Goal: Transaction & Acquisition: Purchase product/service

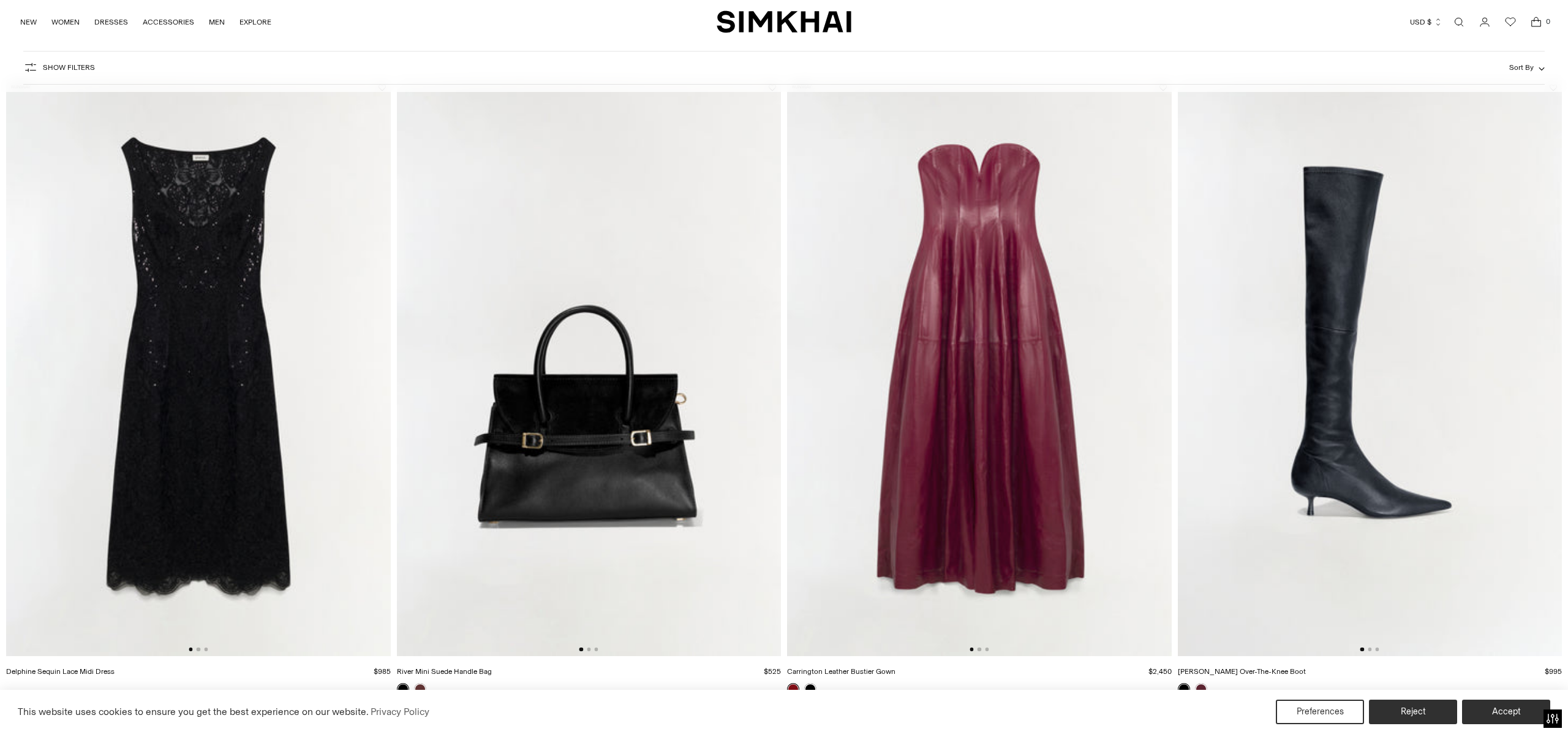
scroll to position [89, 0]
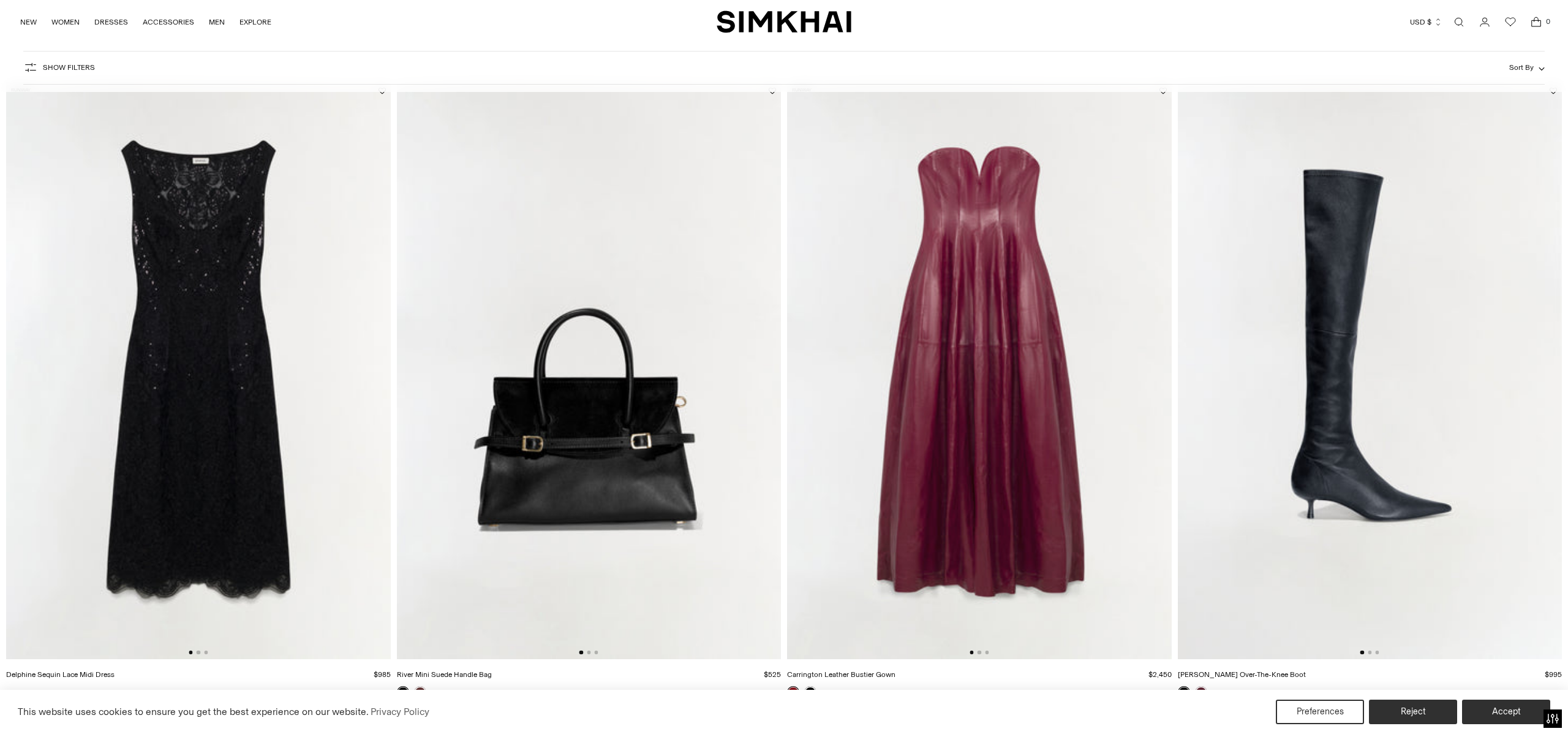
click at [206, 368] on img at bounding box center [198, 370] width 385 height 577
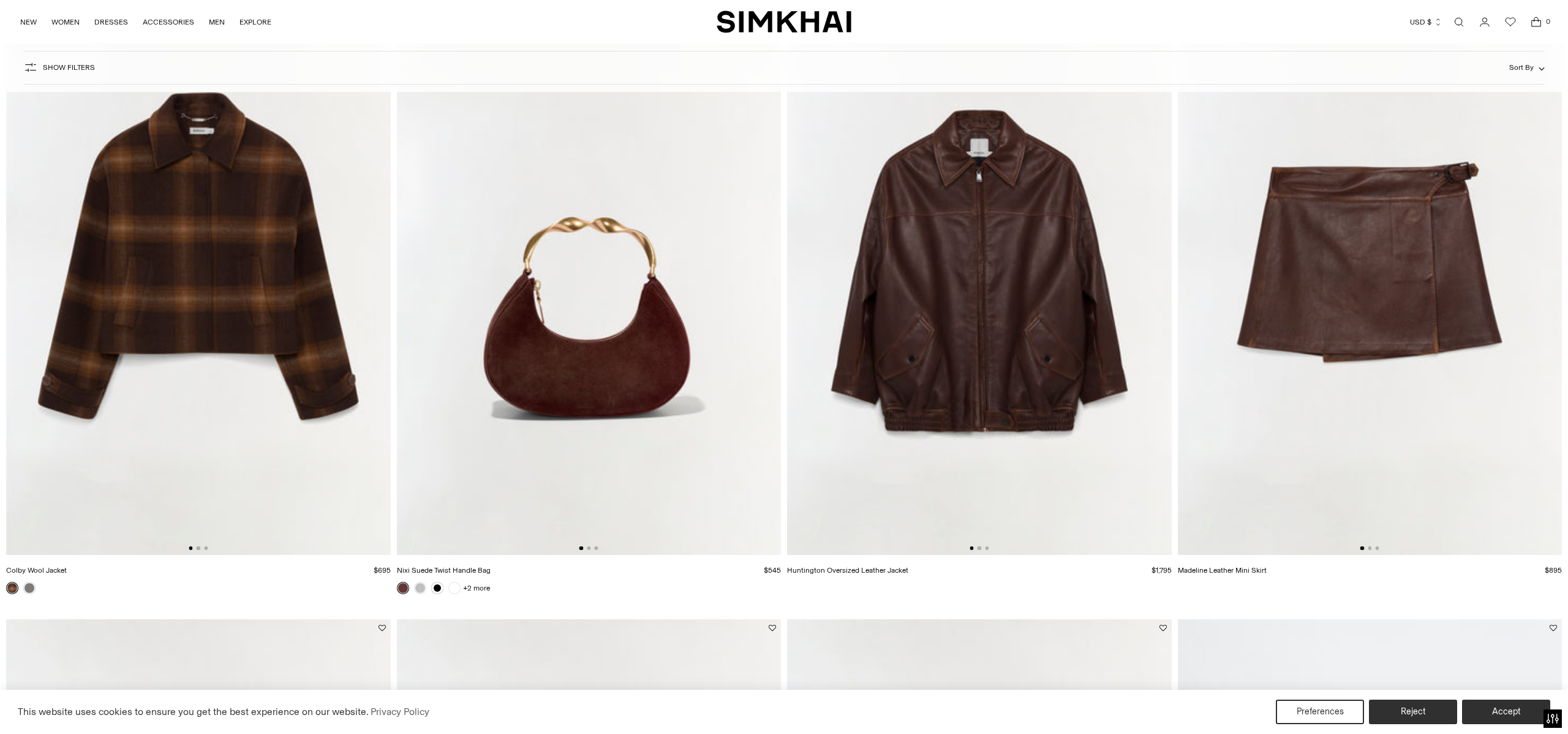
scroll to position [2756, 0]
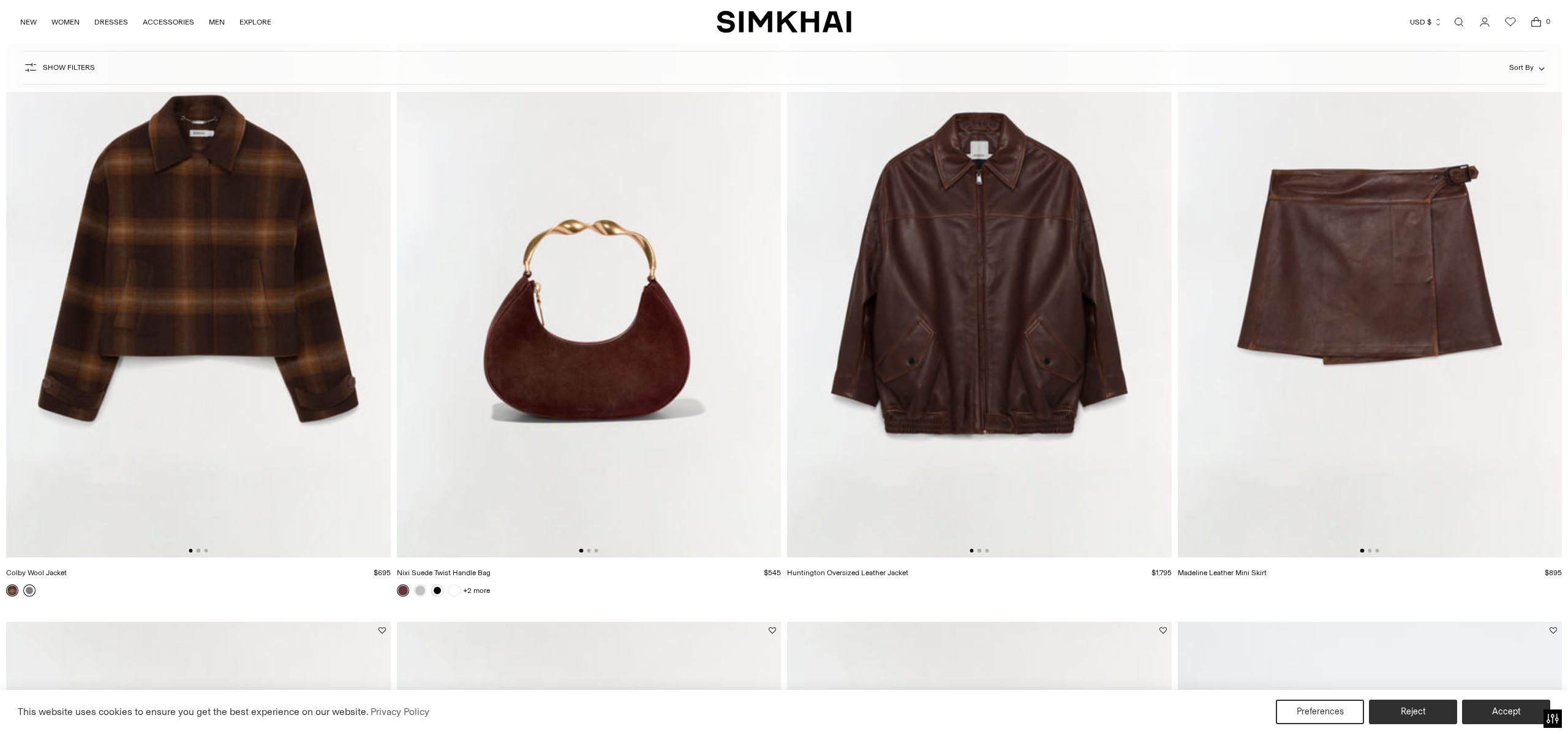
click at [28, 588] on link at bounding box center [29, 590] width 13 height 13
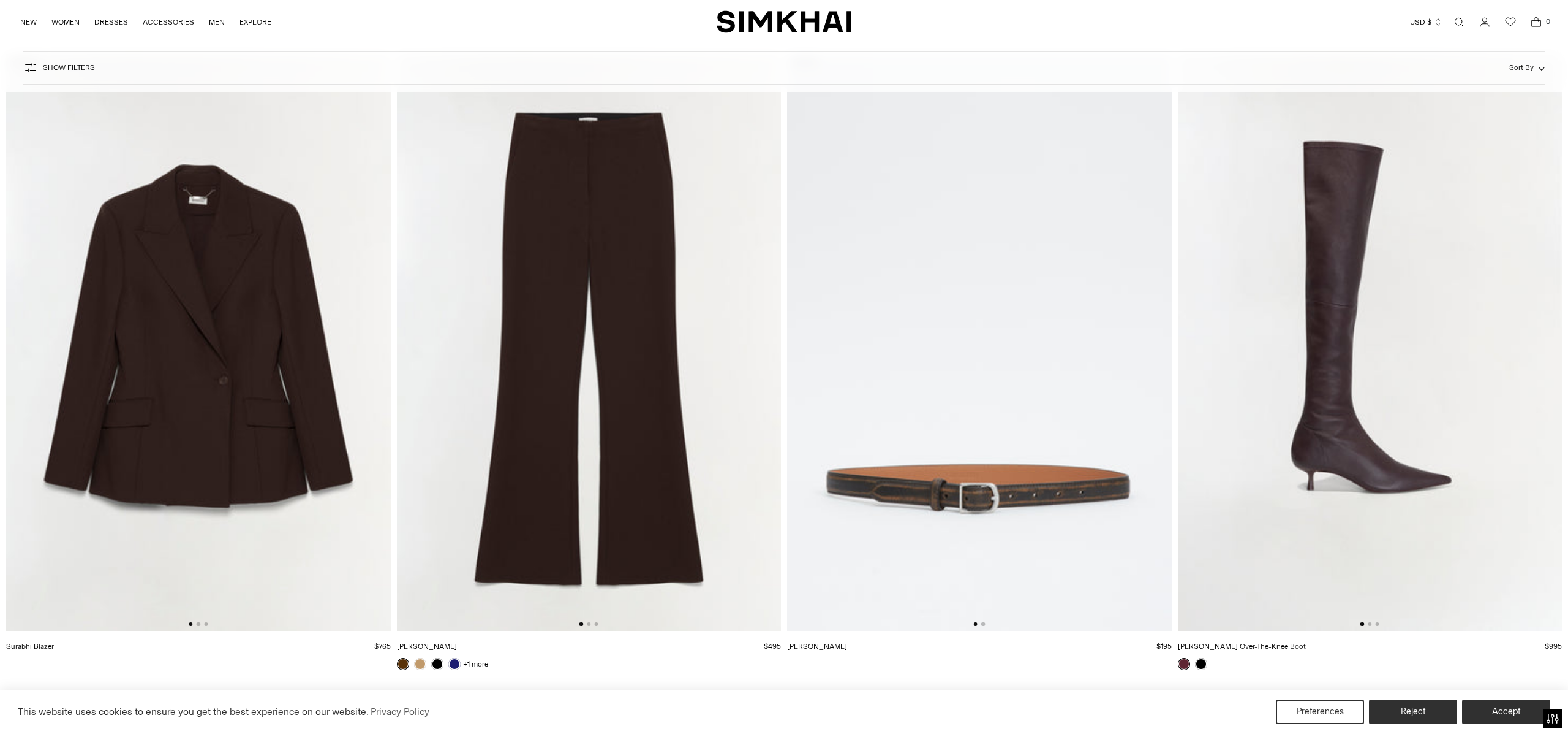
scroll to position [5268, 0]
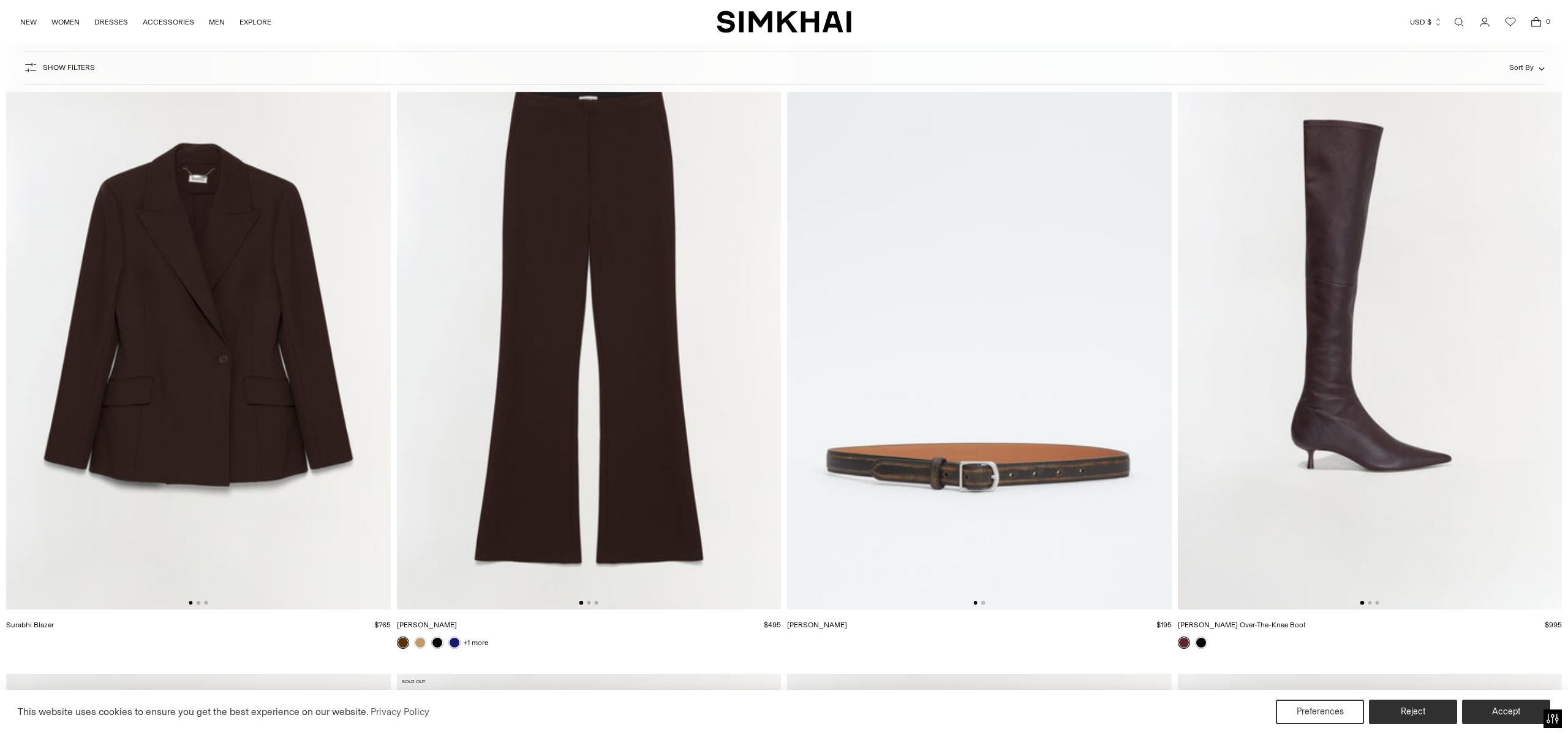
click at [563, 415] on img at bounding box center [589, 321] width 385 height 577
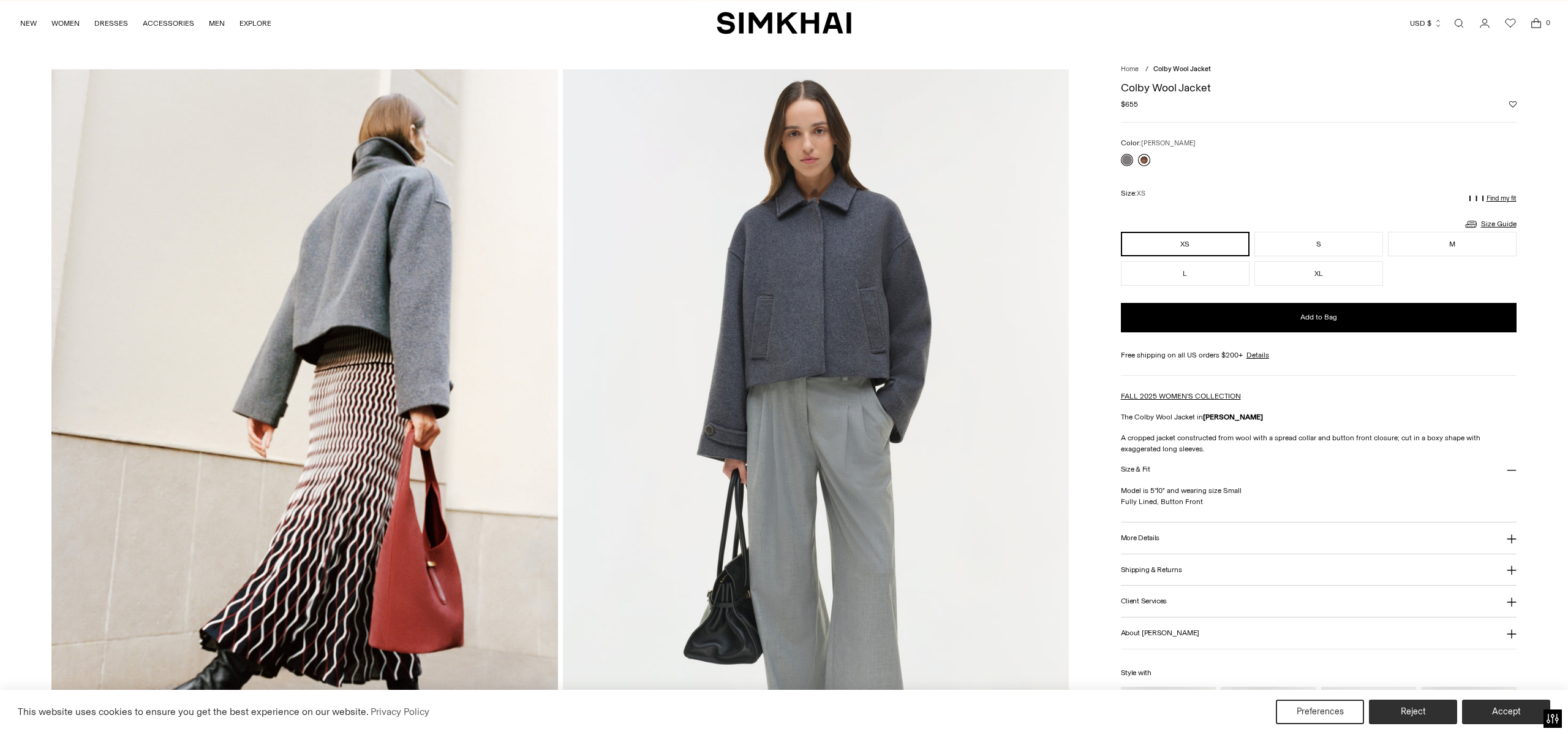
click at [1144, 159] on link at bounding box center [1145, 160] width 13 height 13
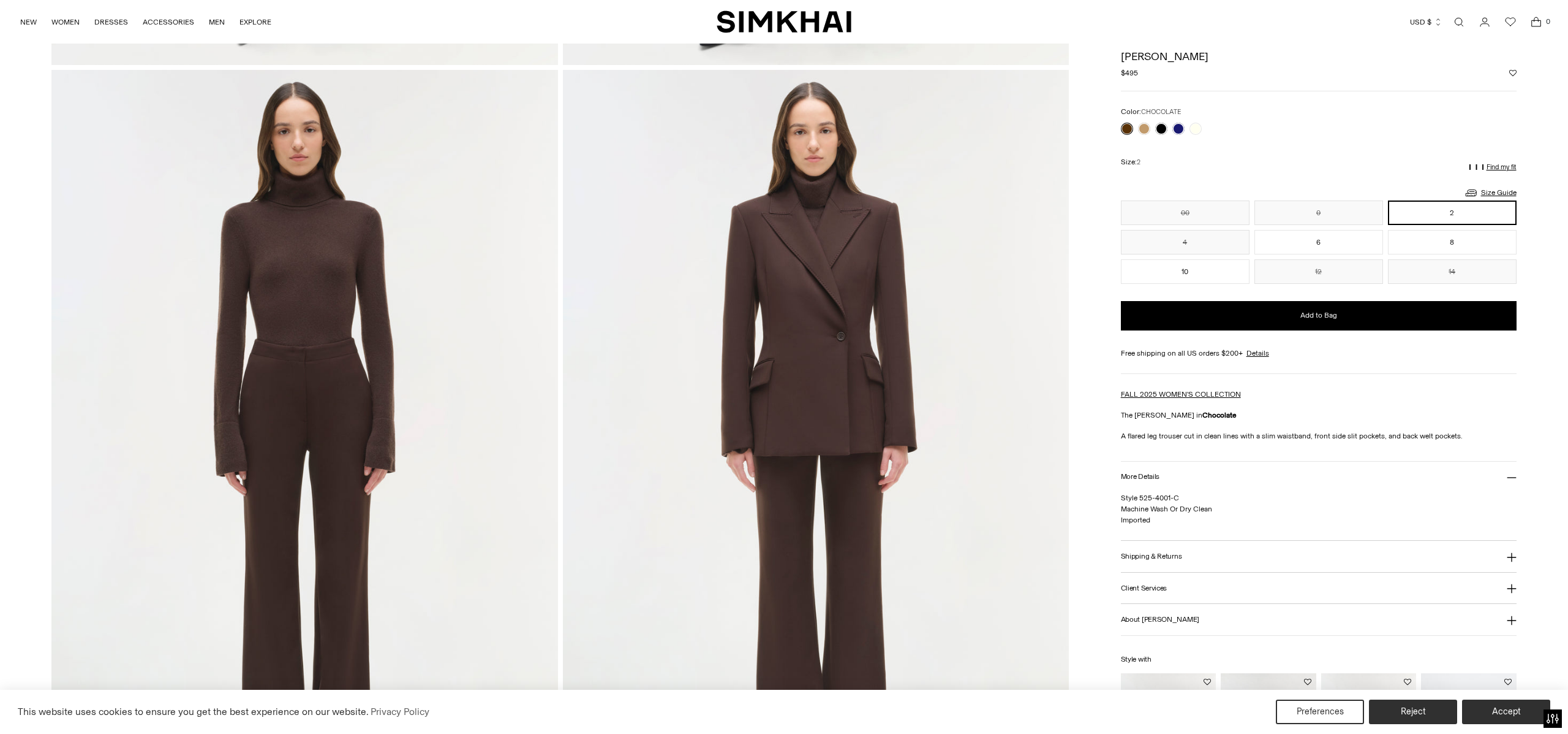
scroll to position [733, 0]
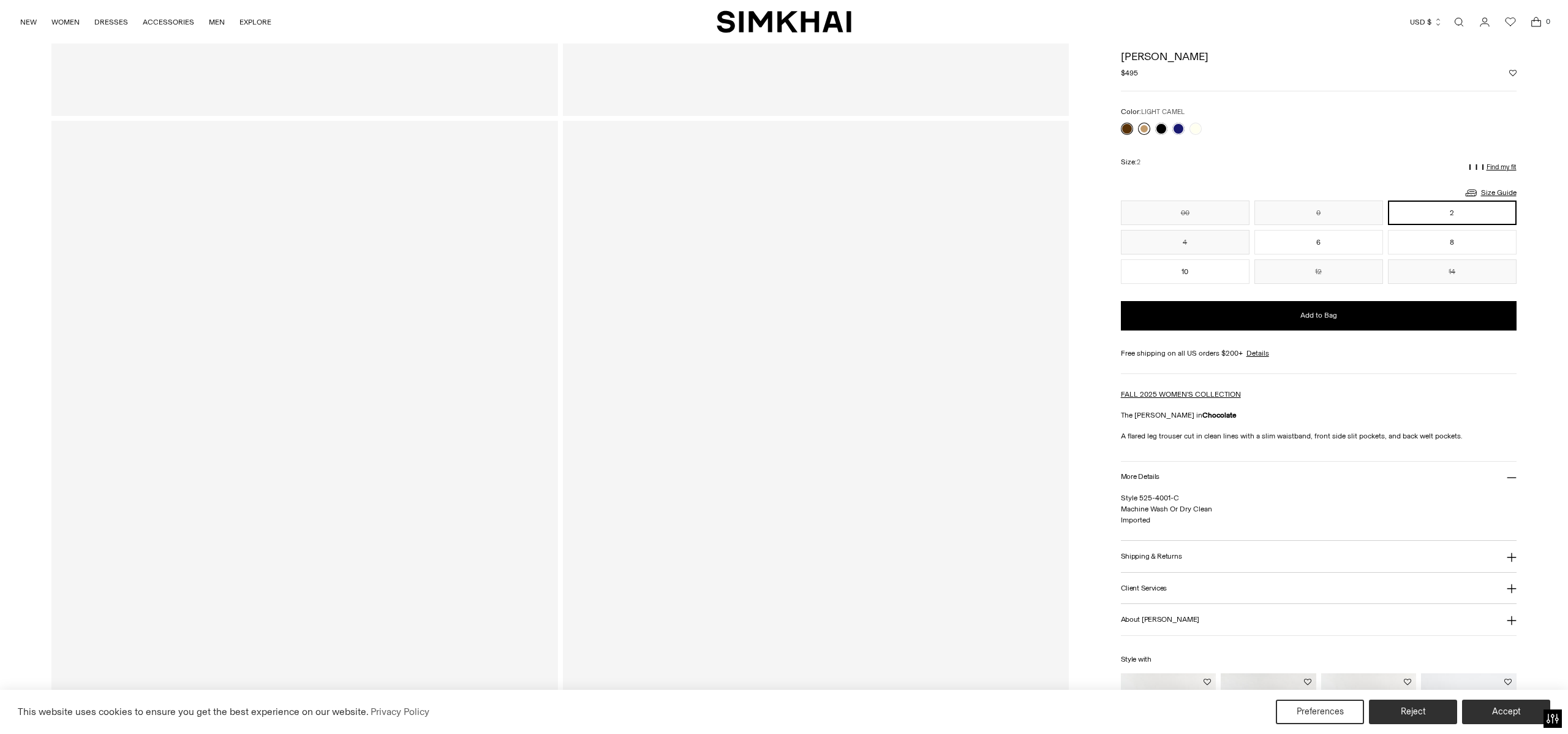
click at [1147, 126] on link at bounding box center [1145, 129] width 13 height 13
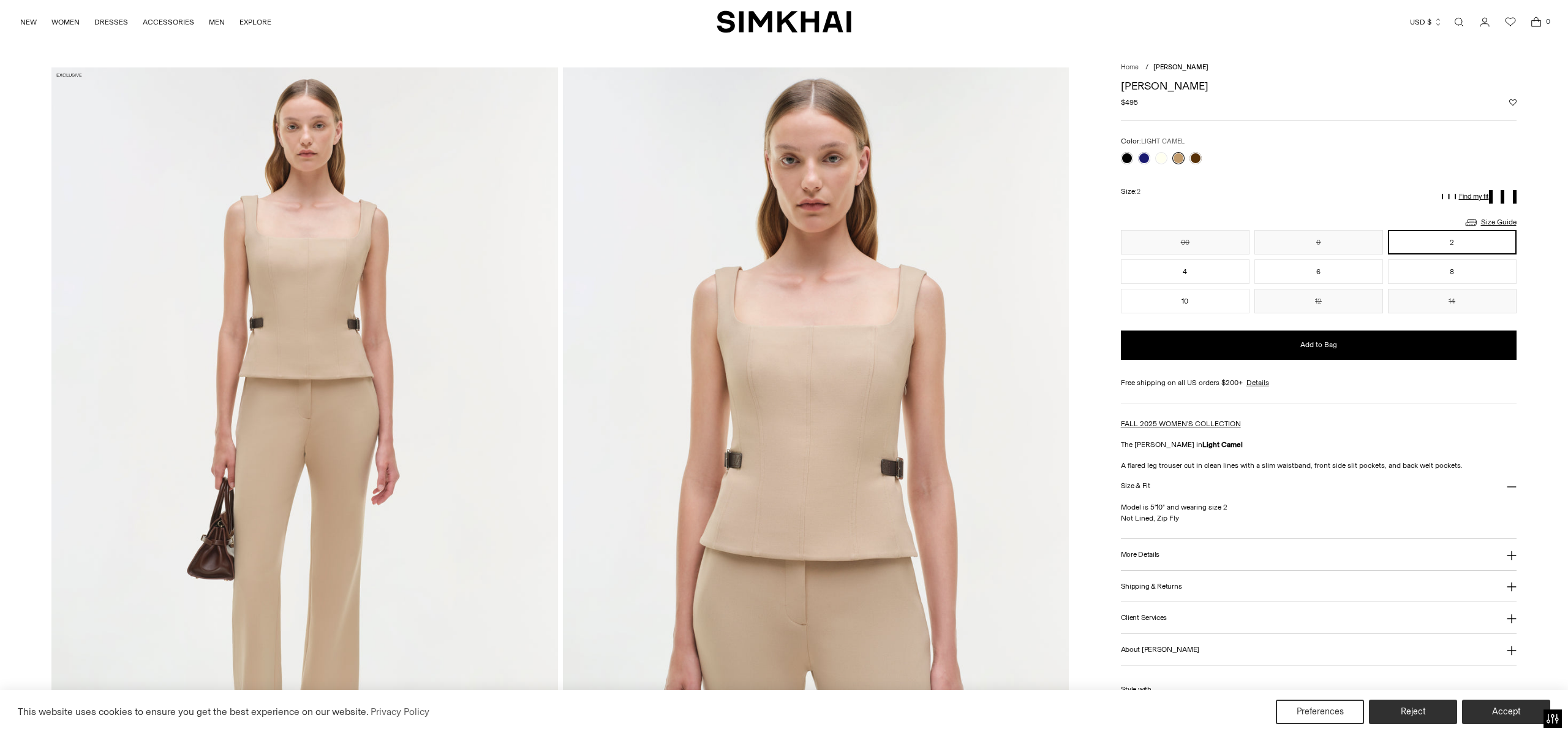
scroll to position [24, 0]
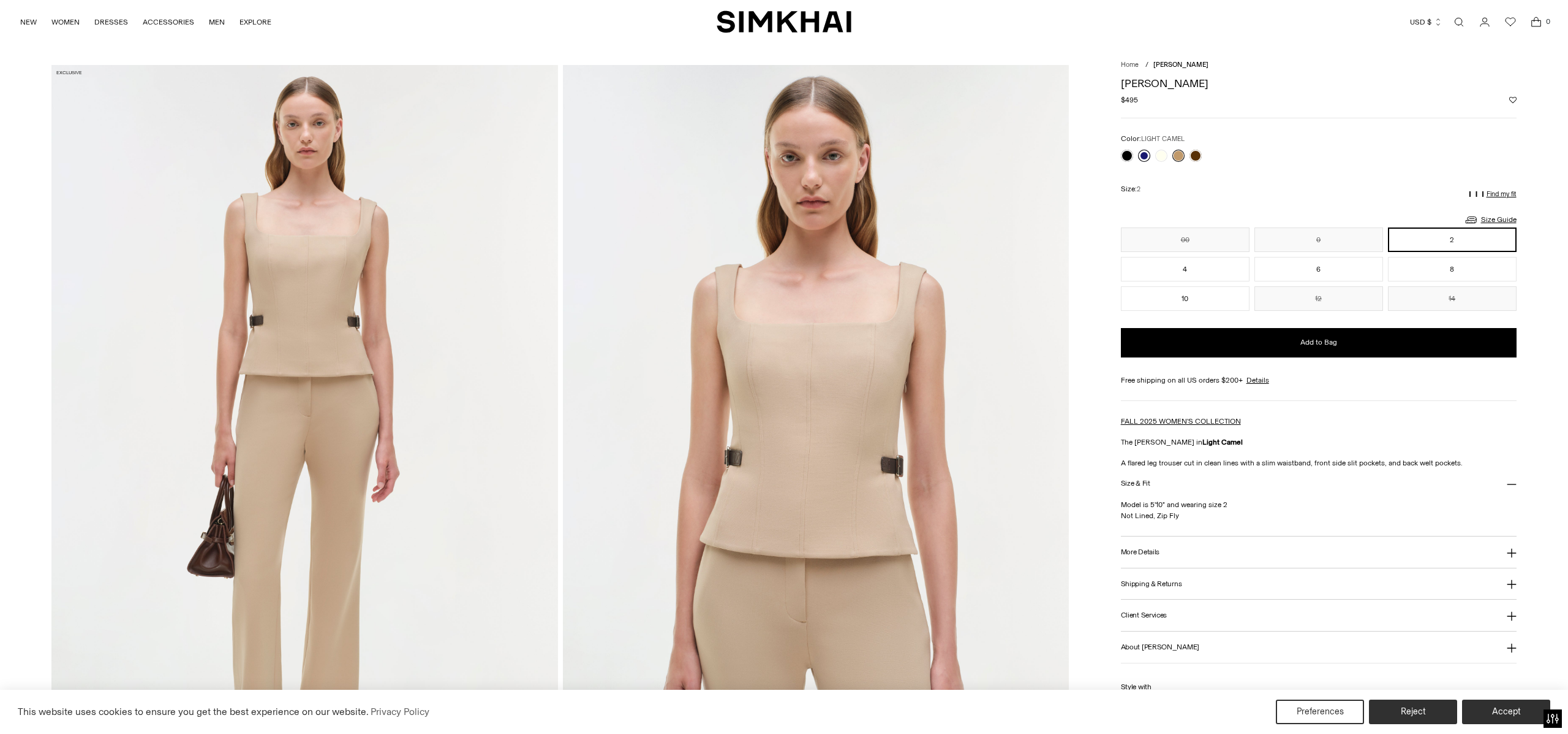
click at [1145, 156] on link at bounding box center [1145, 156] width 13 height 13
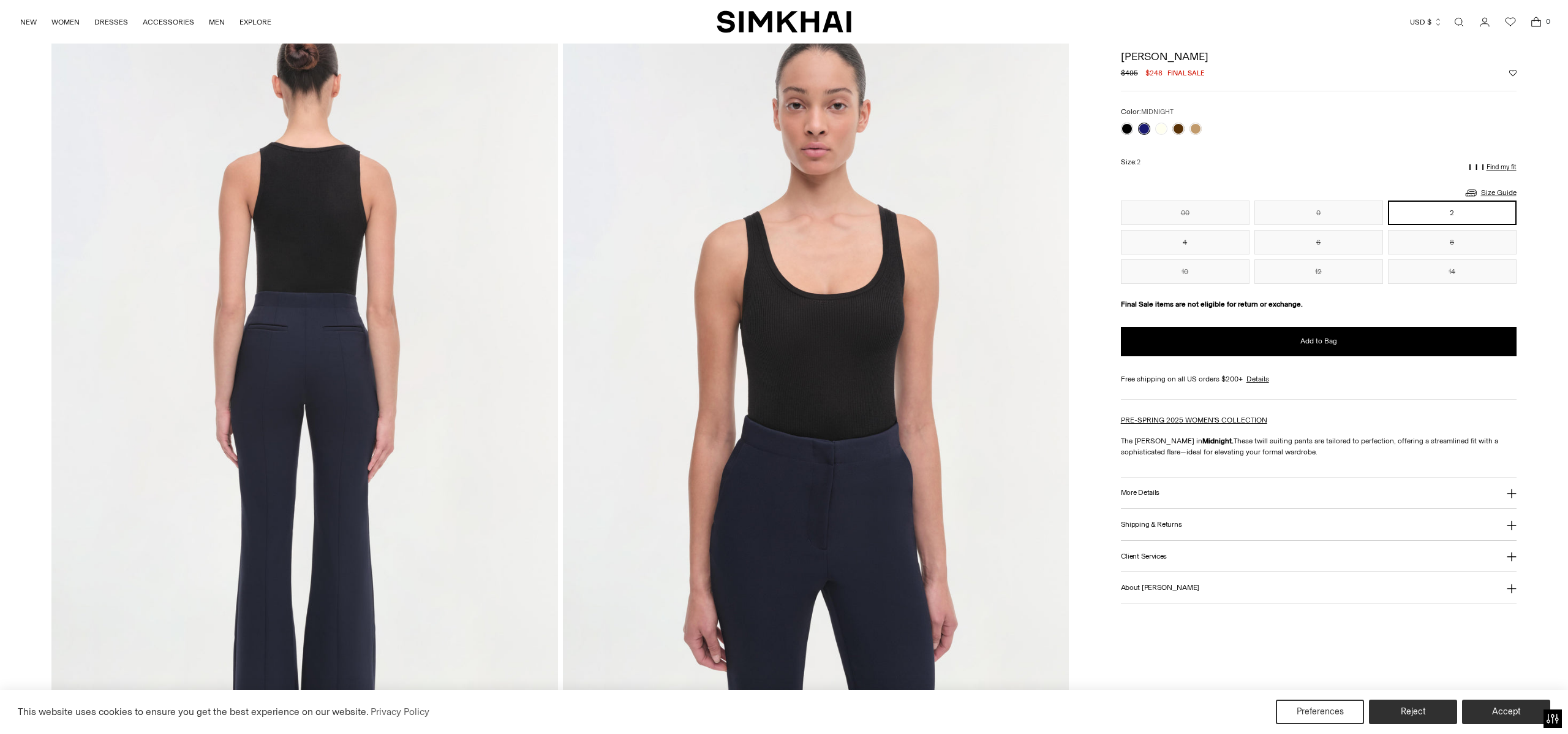
scroll to position [841, 0]
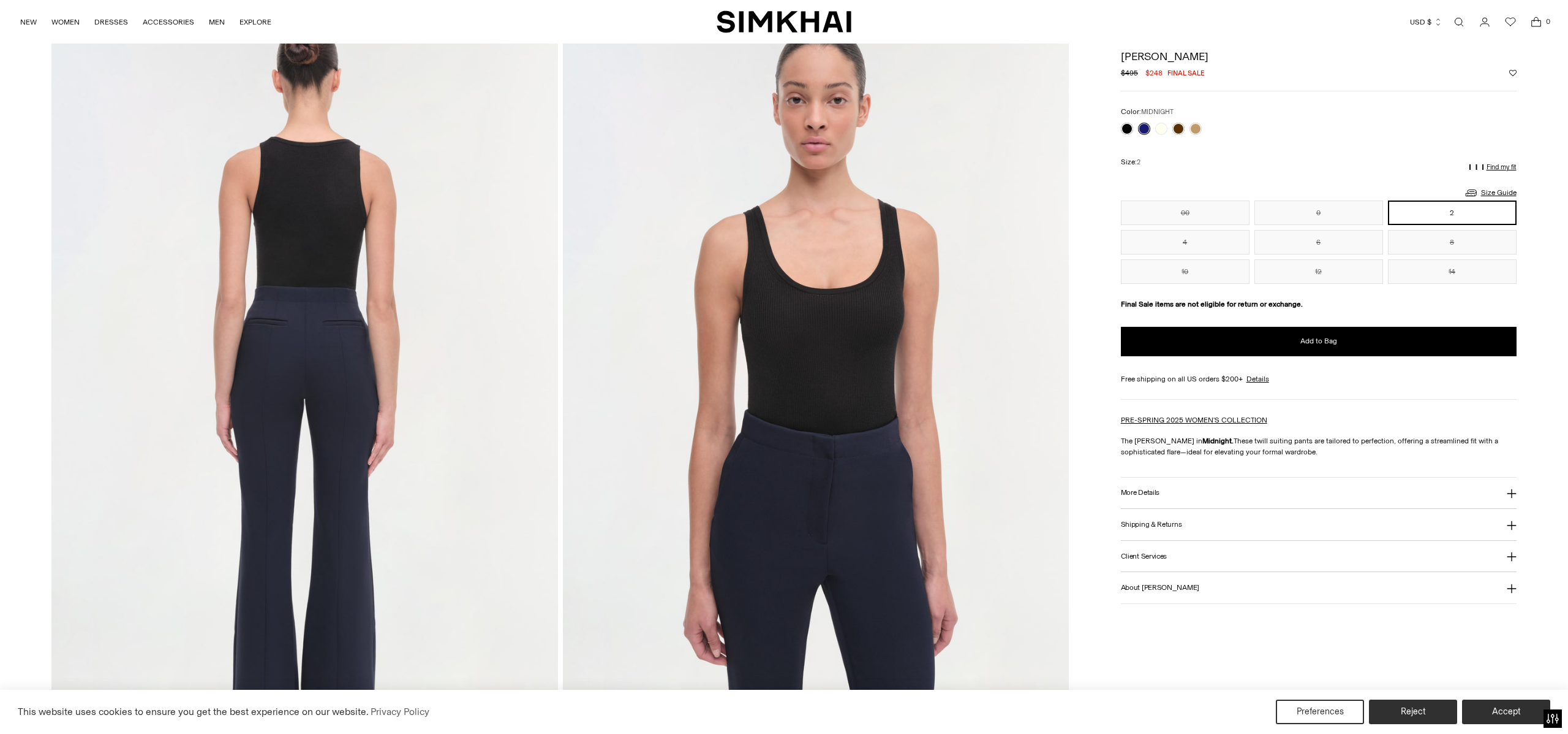
click at [1136, 494] on h3 "More Details" at bounding box center [1140, 493] width 38 height 8
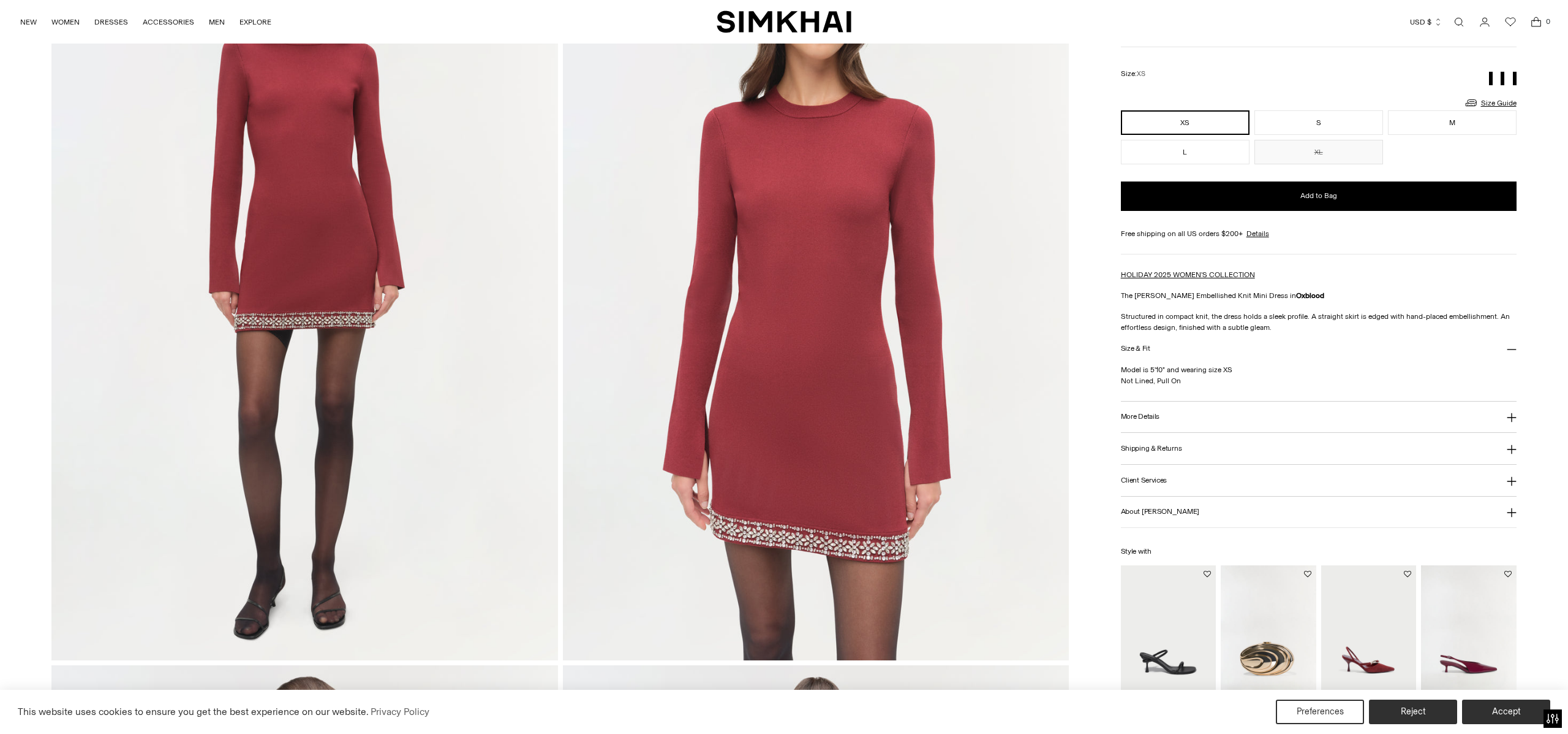
scroll to position [198, 0]
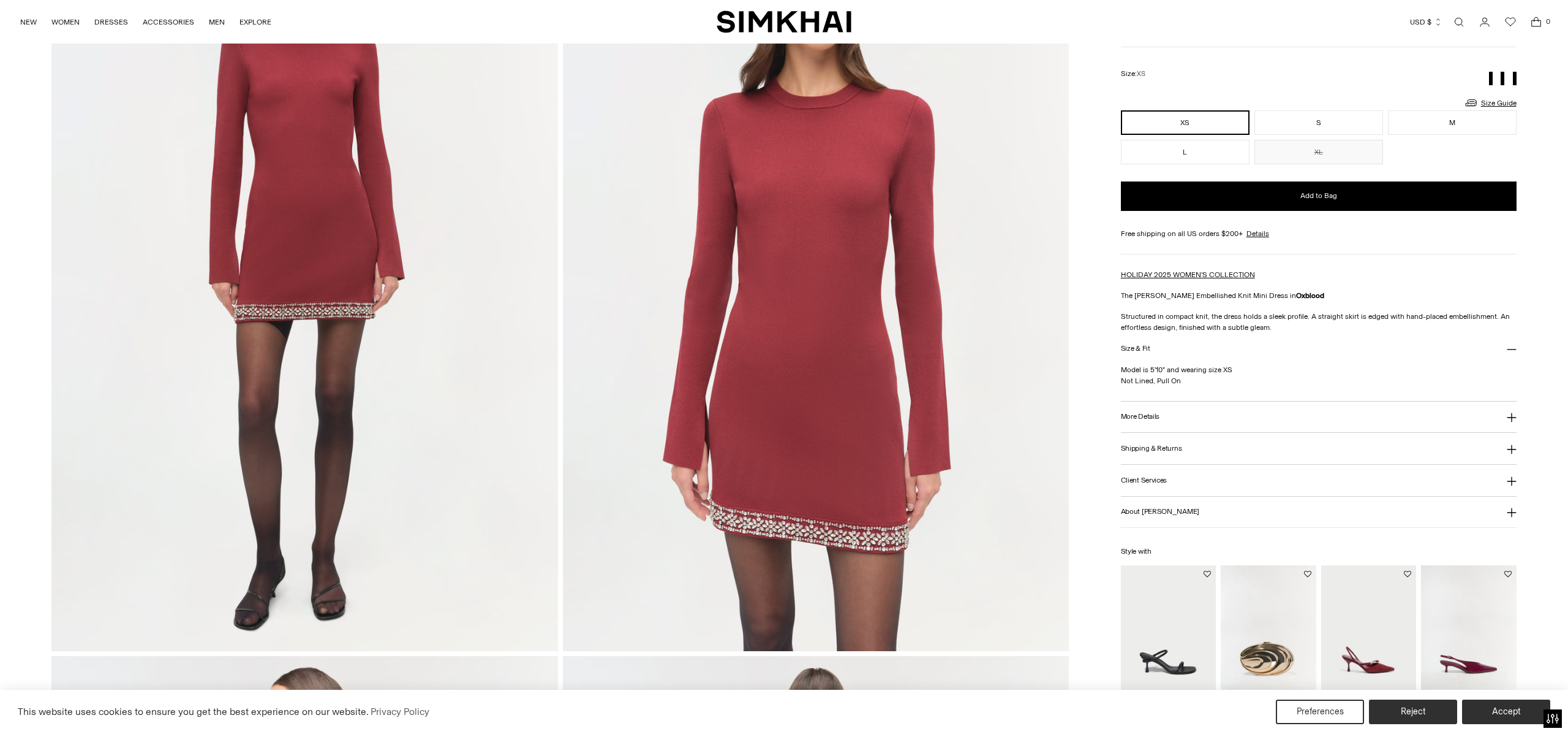
click at [1139, 416] on h3 "More Details" at bounding box center [1140, 416] width 38 height 8
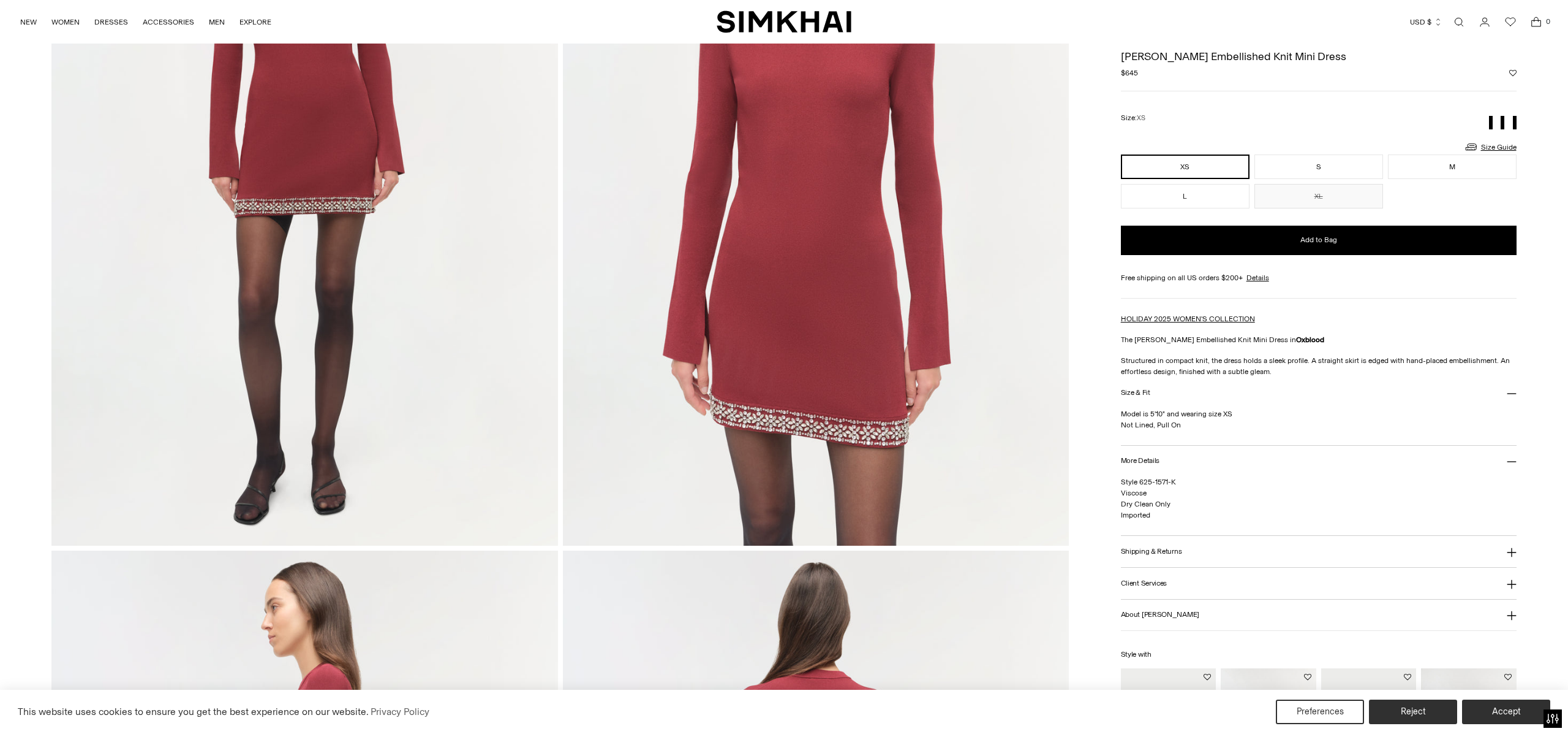
scroll to position [0, 0]
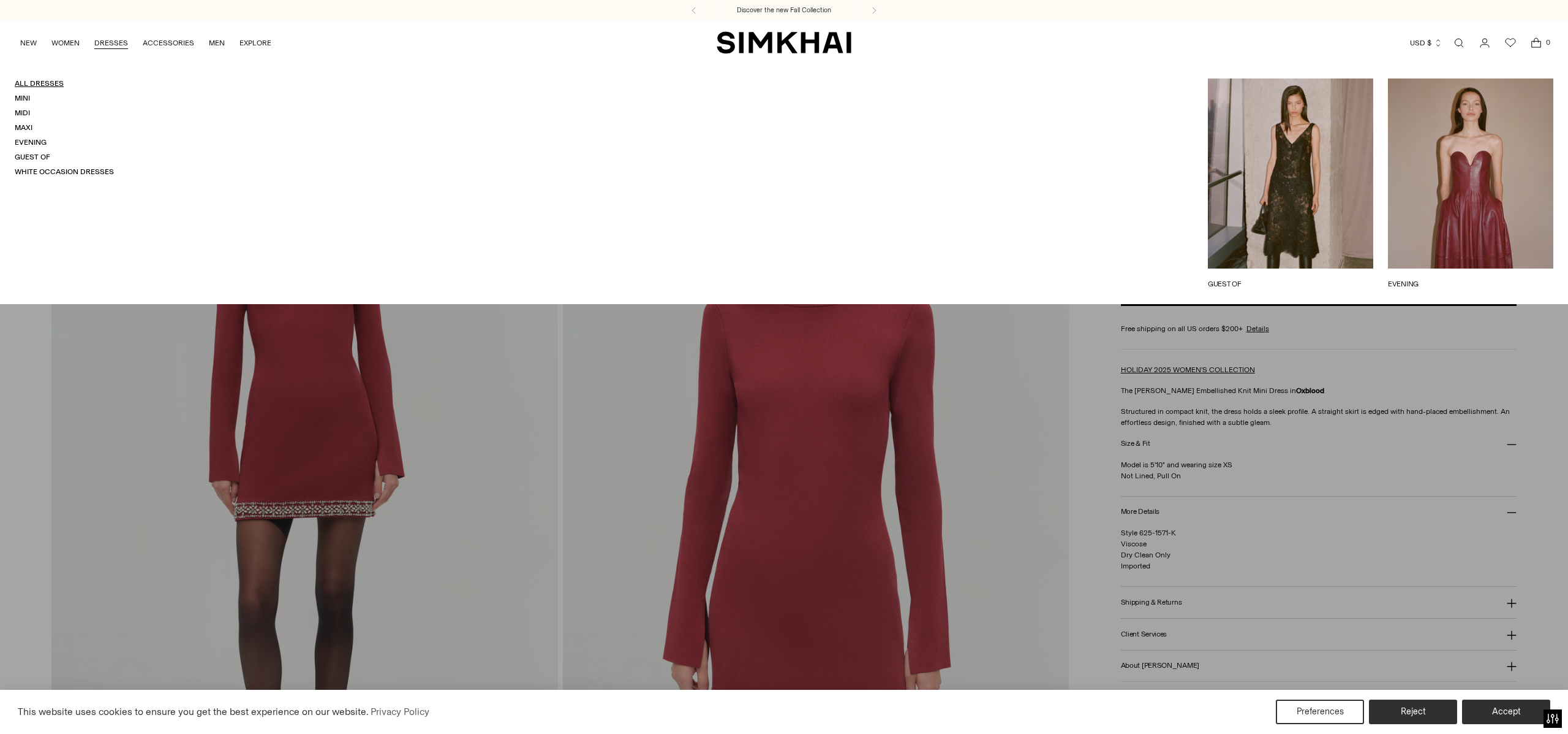
click at [47, 83] on link "All Dresses" at bounding box center [39, 84] width 49 height 9
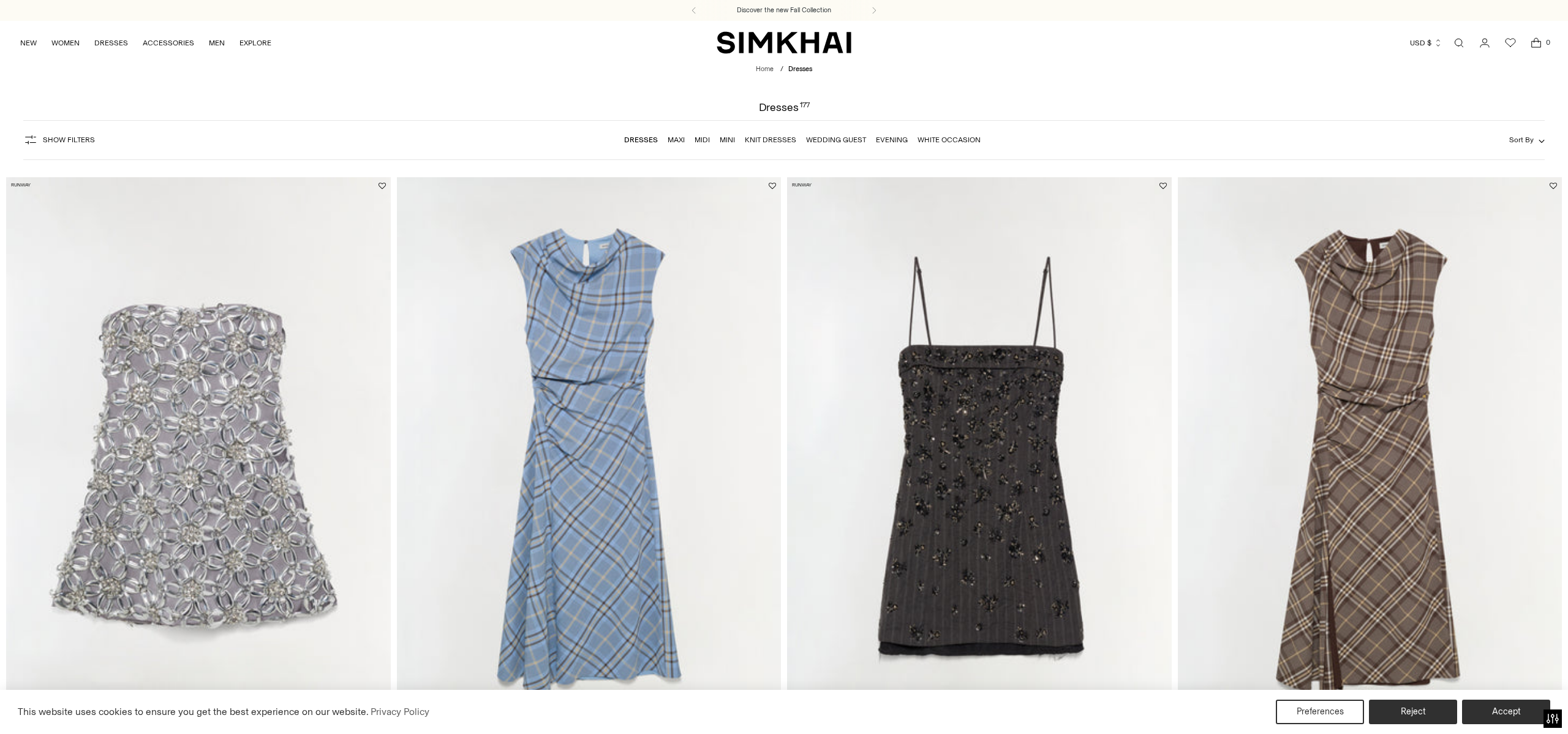
click at [1518, 141] on span "Sort By" at bounding box center [1521, 140] width 24 height 9
click at [1427, 194] on span "Newest" at bounding box center [1419, 196] width 32 height 11
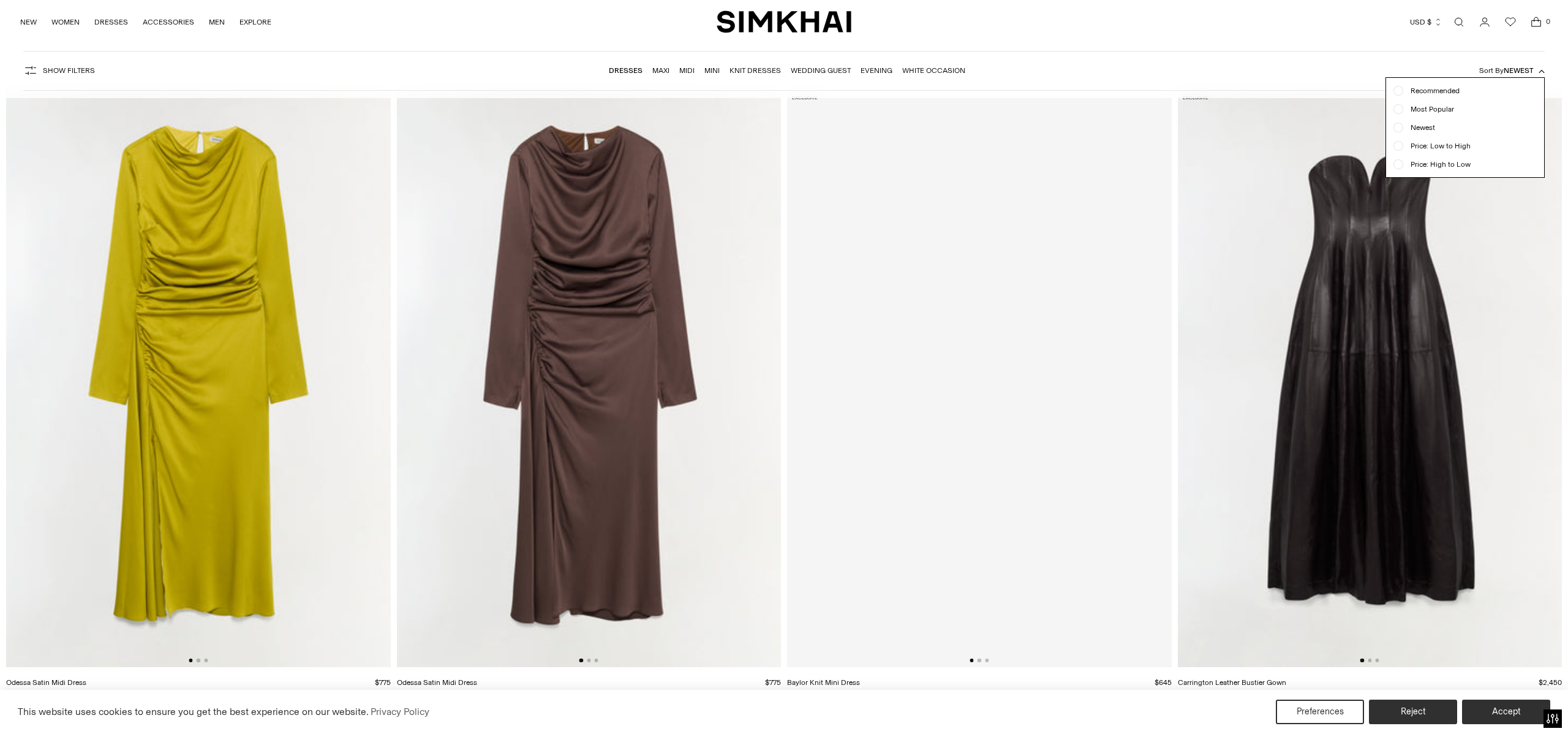
scroll to position [90, 0]
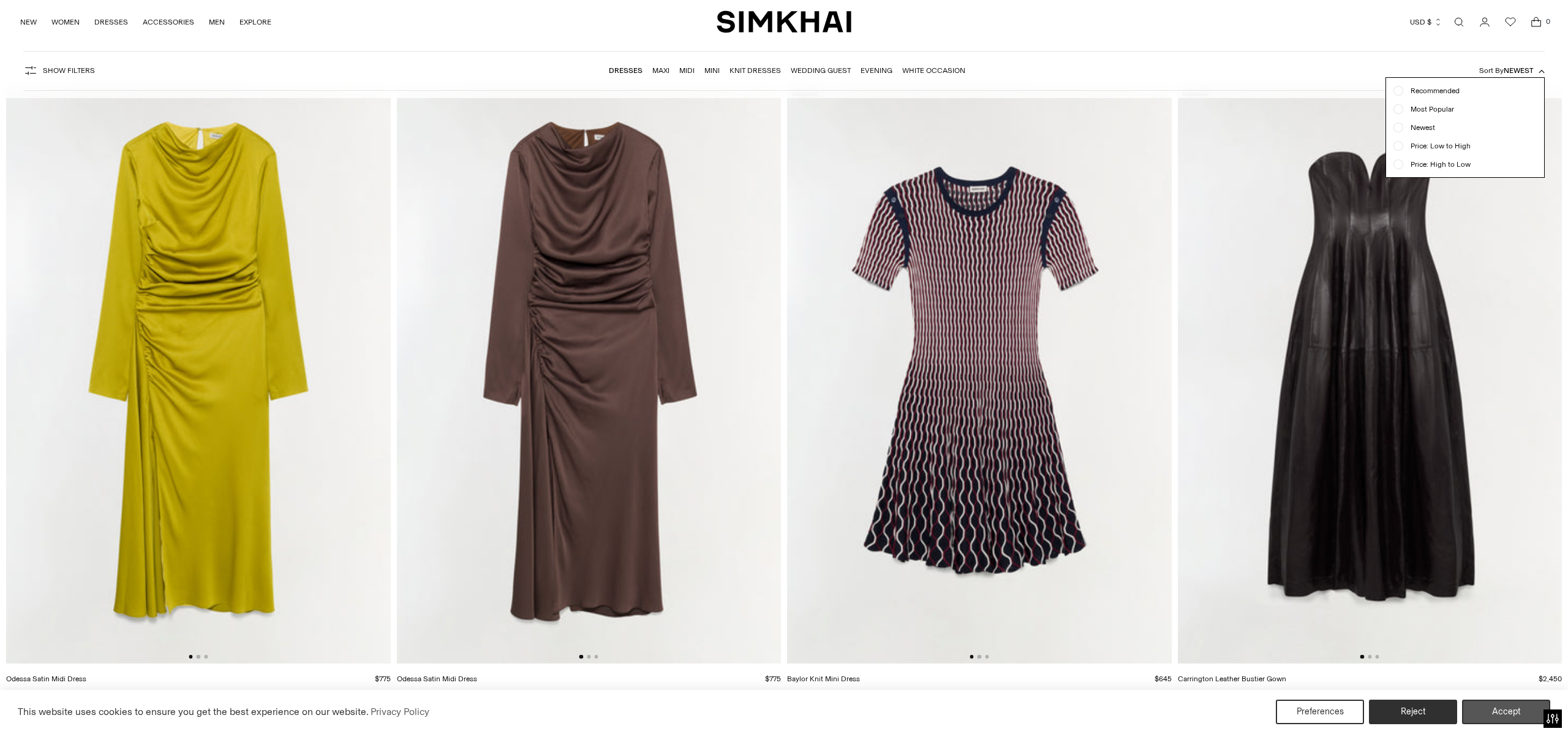
click at [1497, 716] on button "Accept" at bounding box center [1506, 711] width 88 height 24
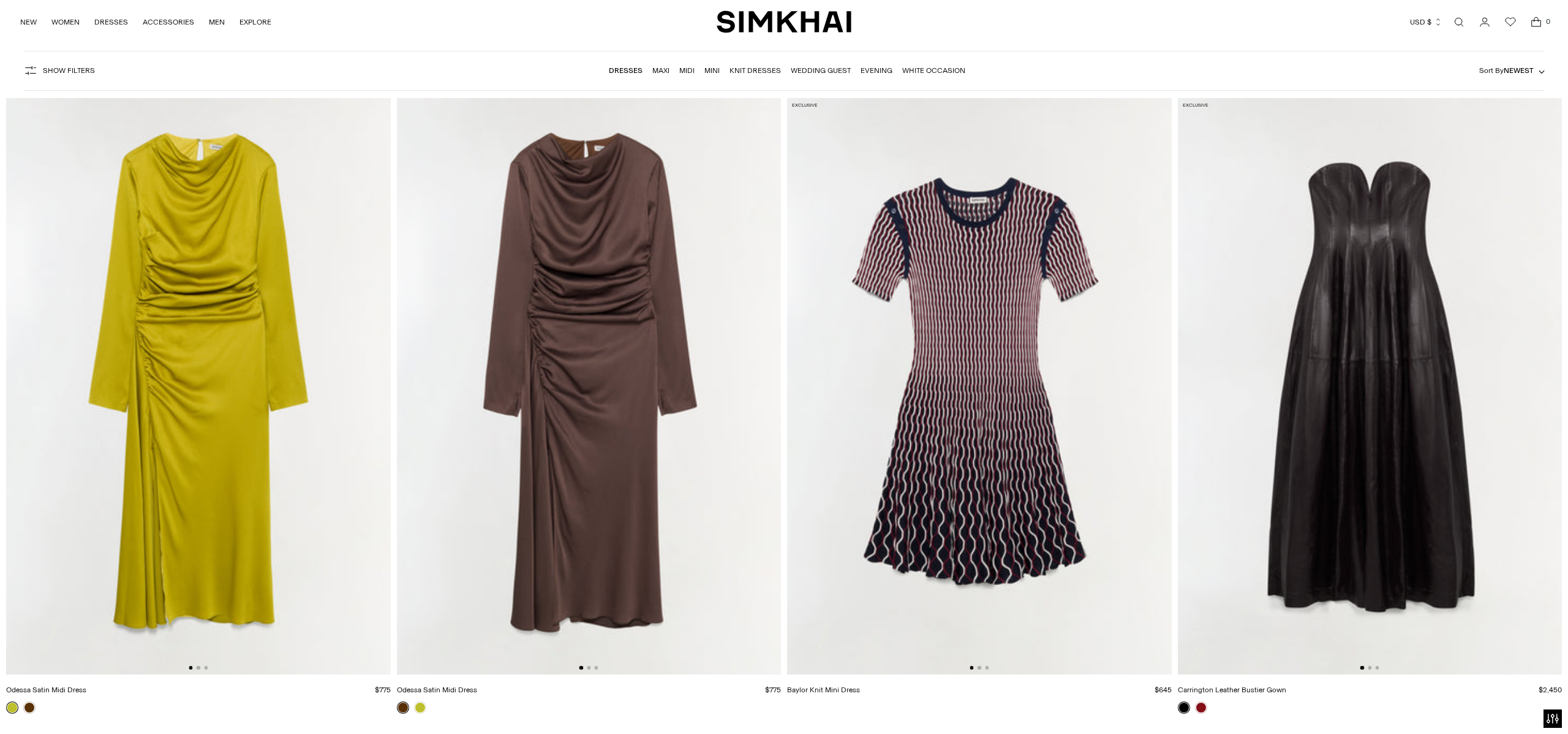
scroll to position [80, 0]
click at [483, 448] on img at bounding box center [589, 385] width 385 height 577
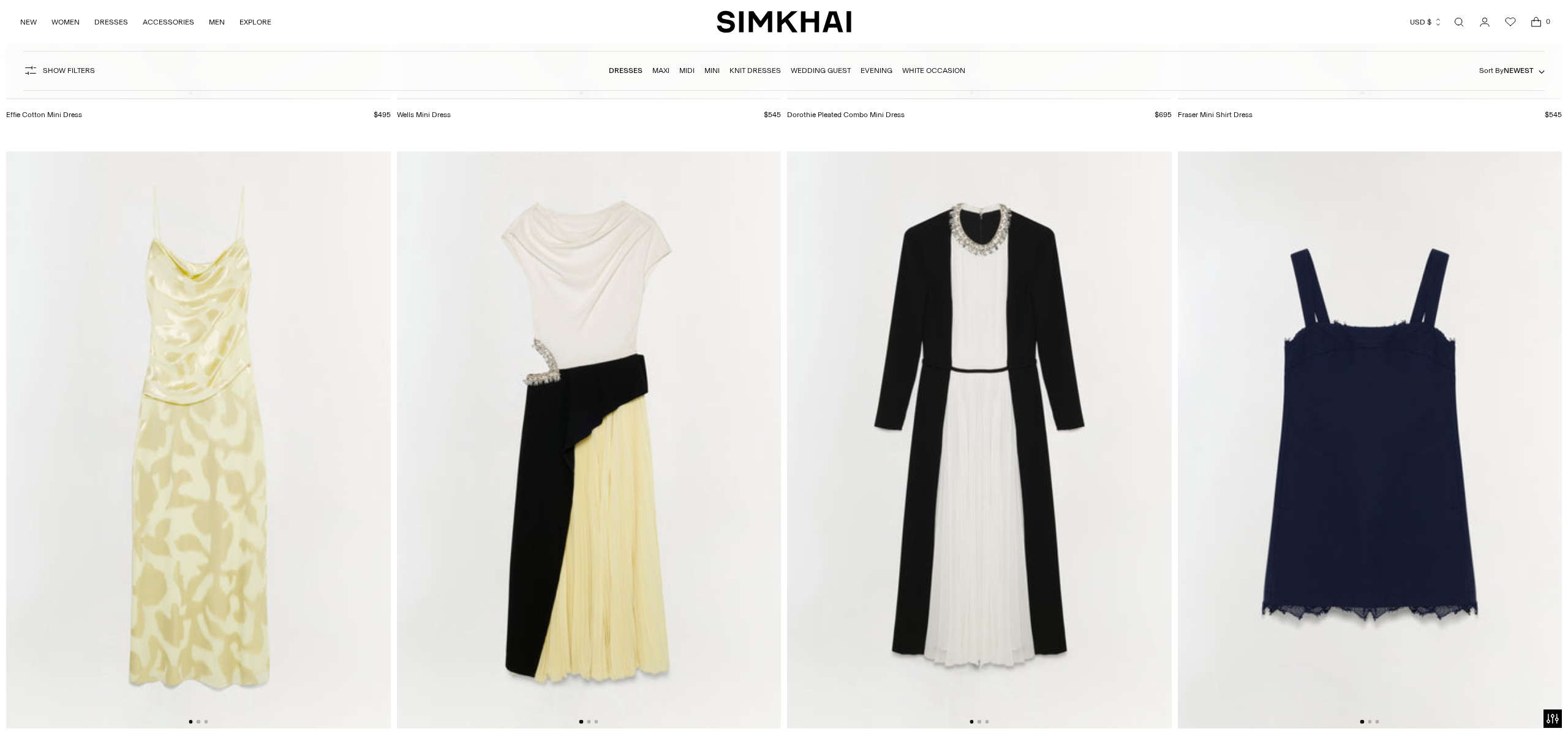
scroll to position [10911, 0]
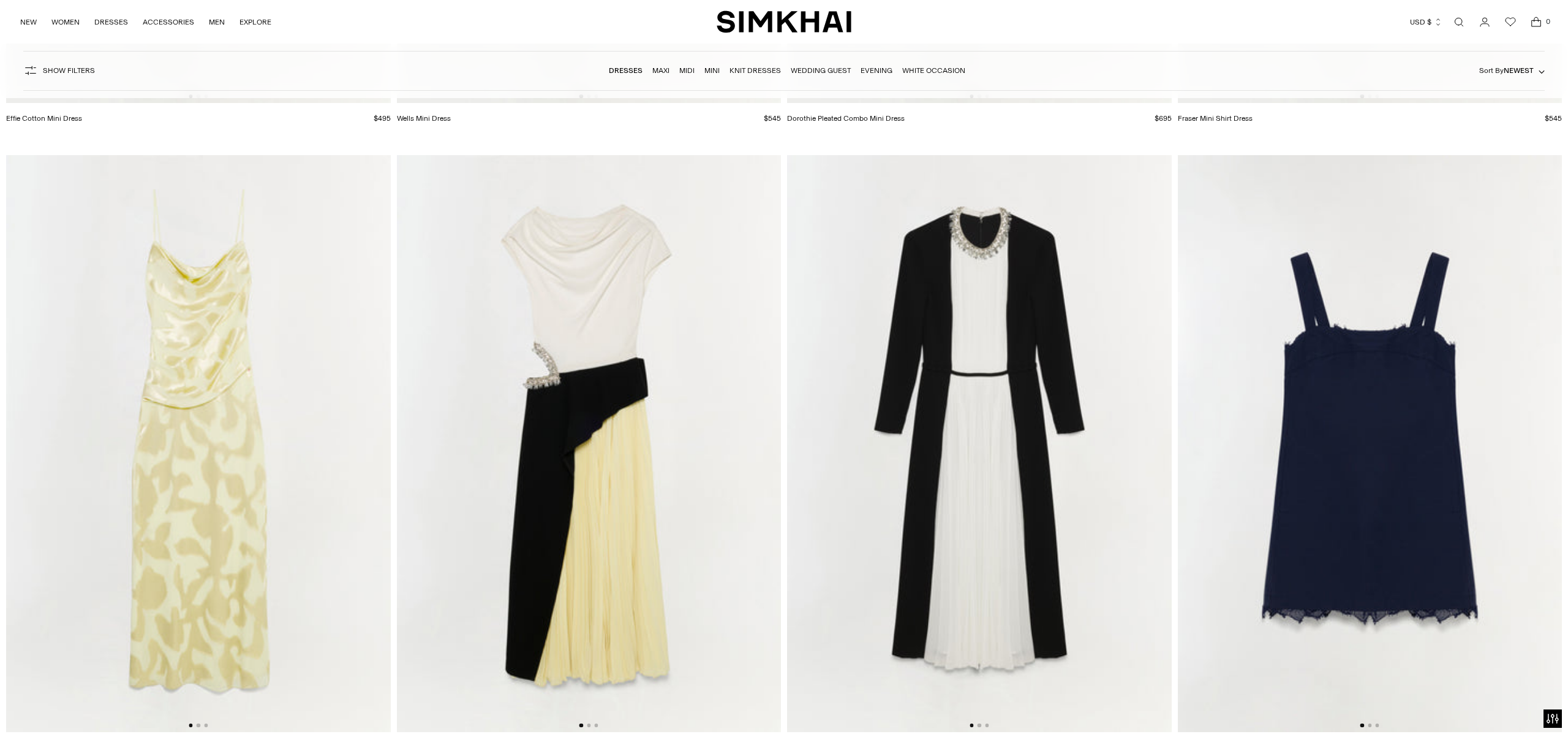
click at [1055, 418] on img at bounding box center [979, 443] width 385 height 577
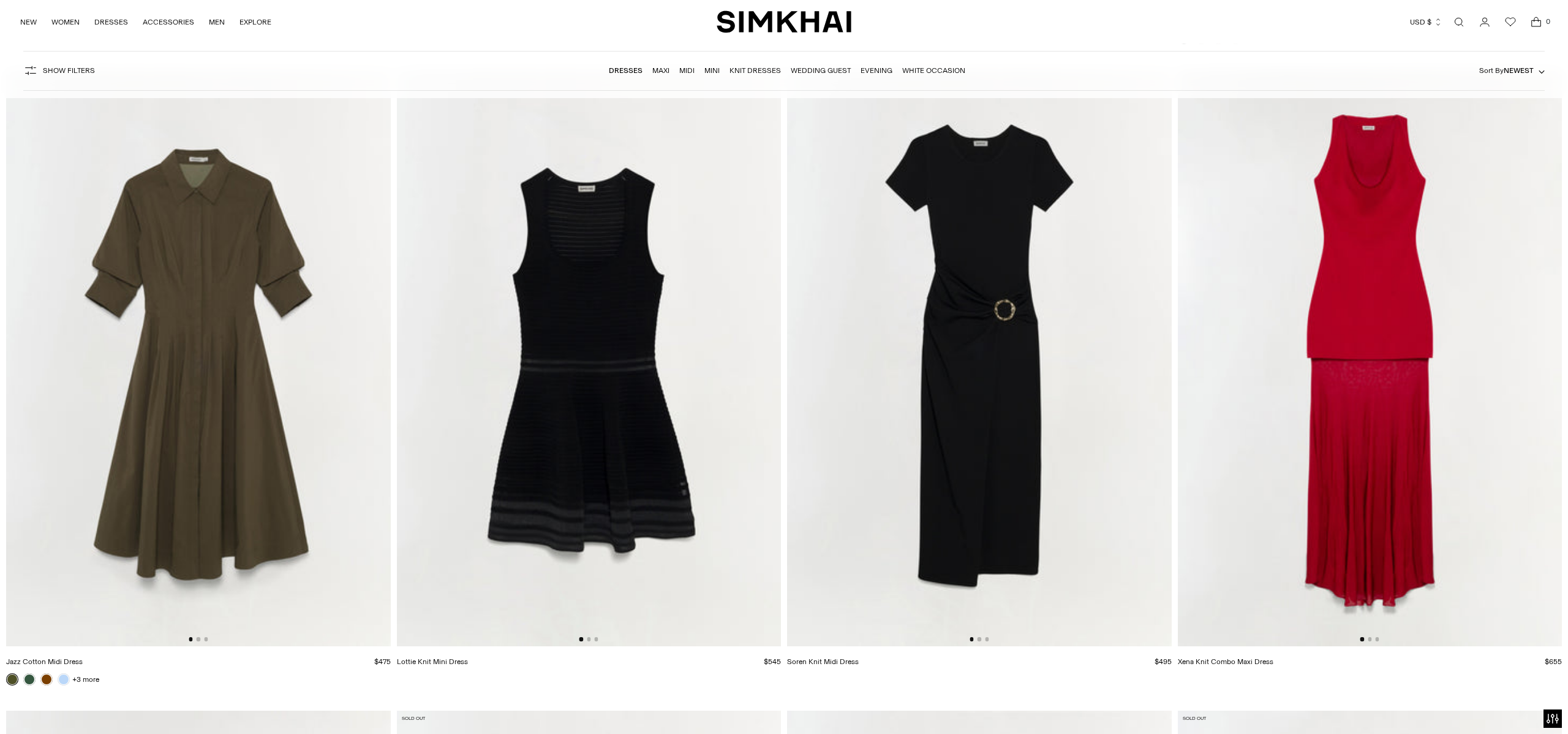
scroll to position [12253, 0]
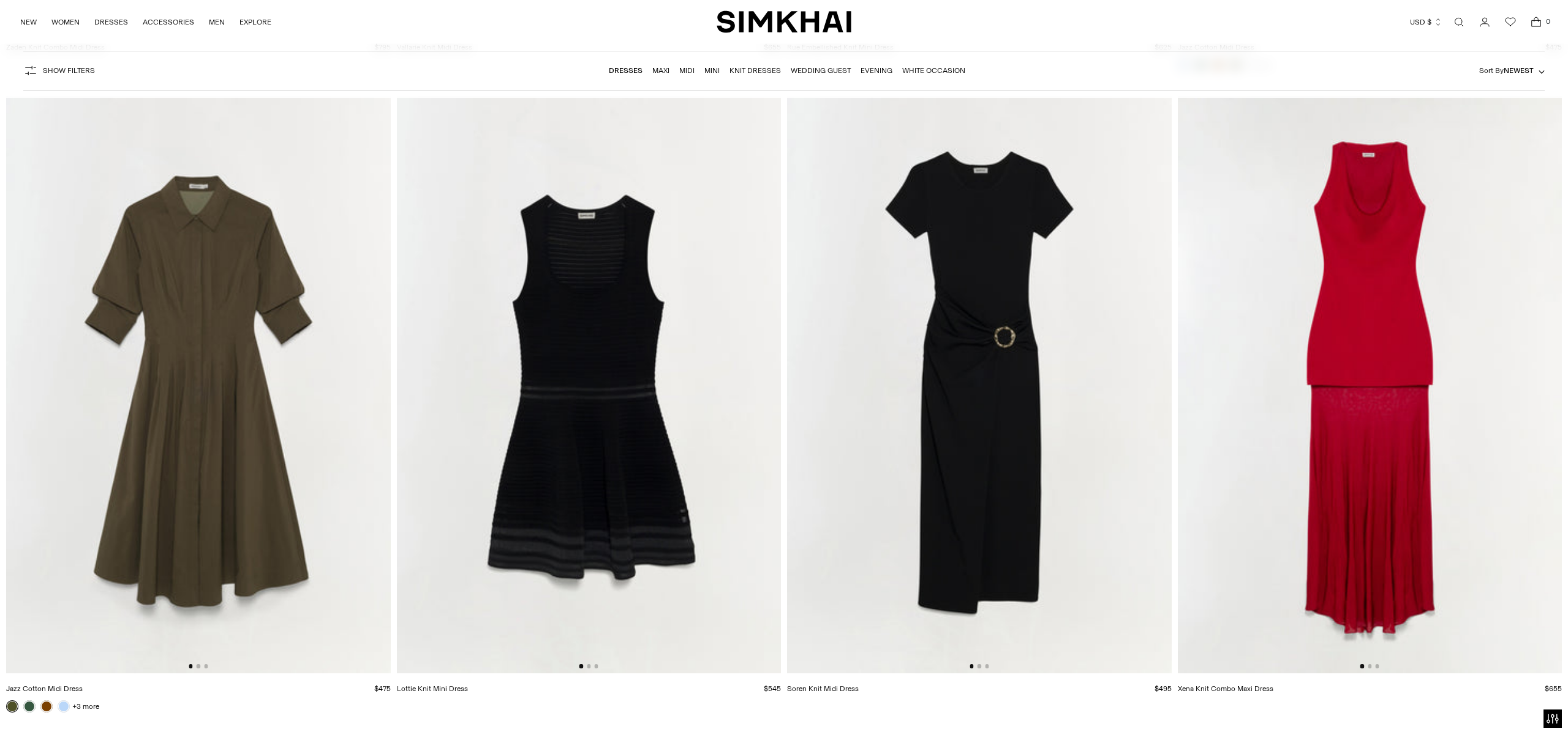
click at [1064, 449] on img at bounding box center [979, 384] width 385 height 577
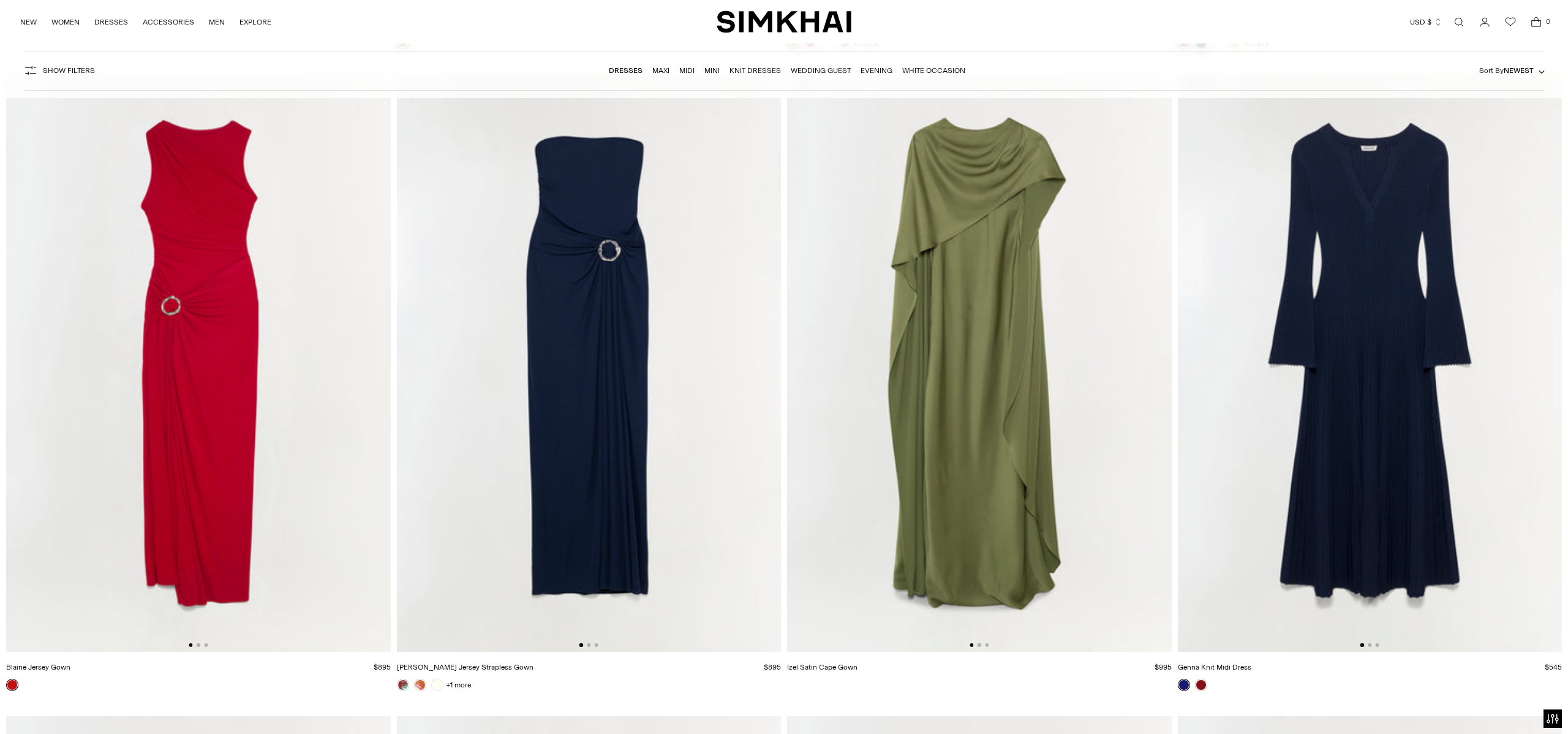
scroll to position [13565, 0]
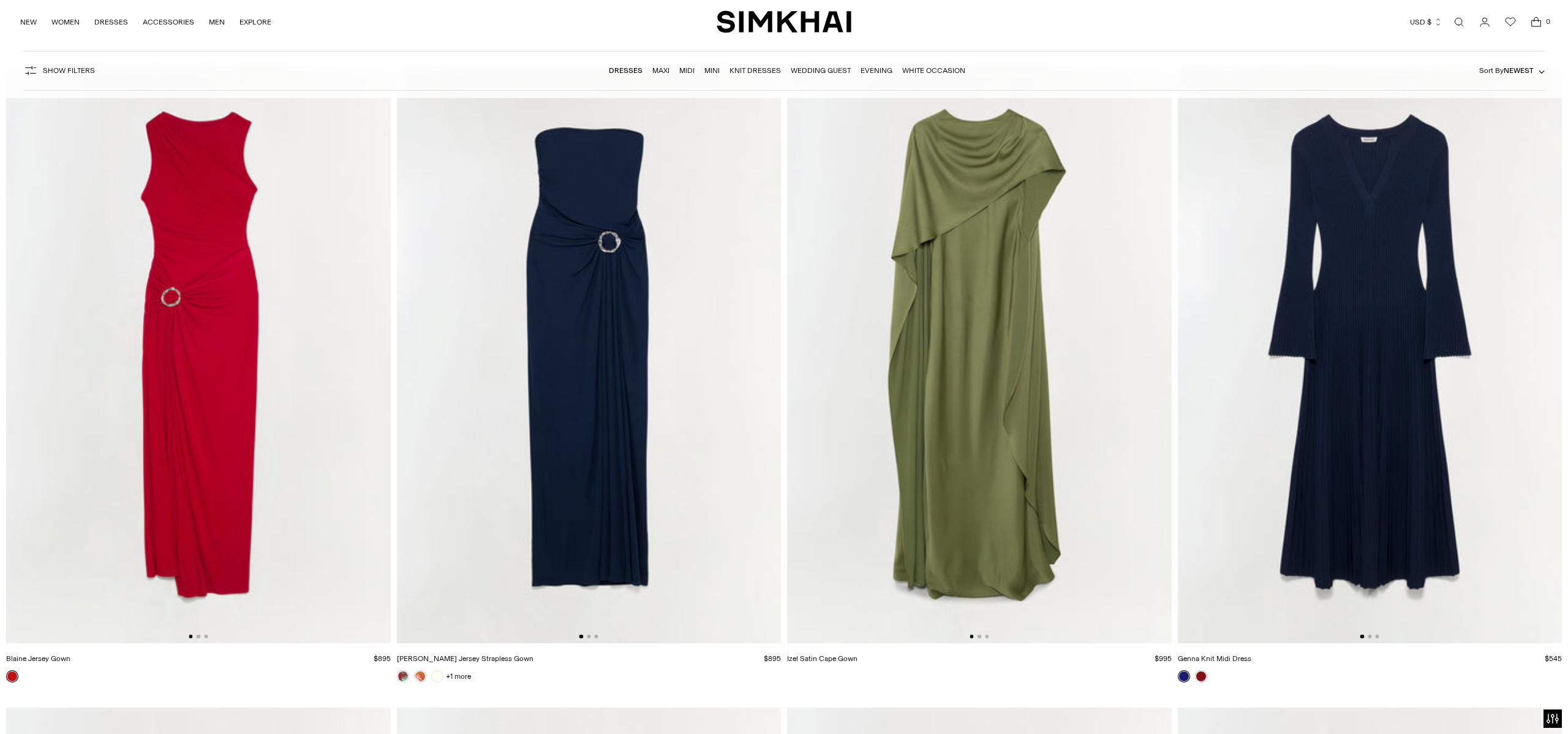
click at [1380, 261] on img at bounding box center [1370, 354] width 385 height 577
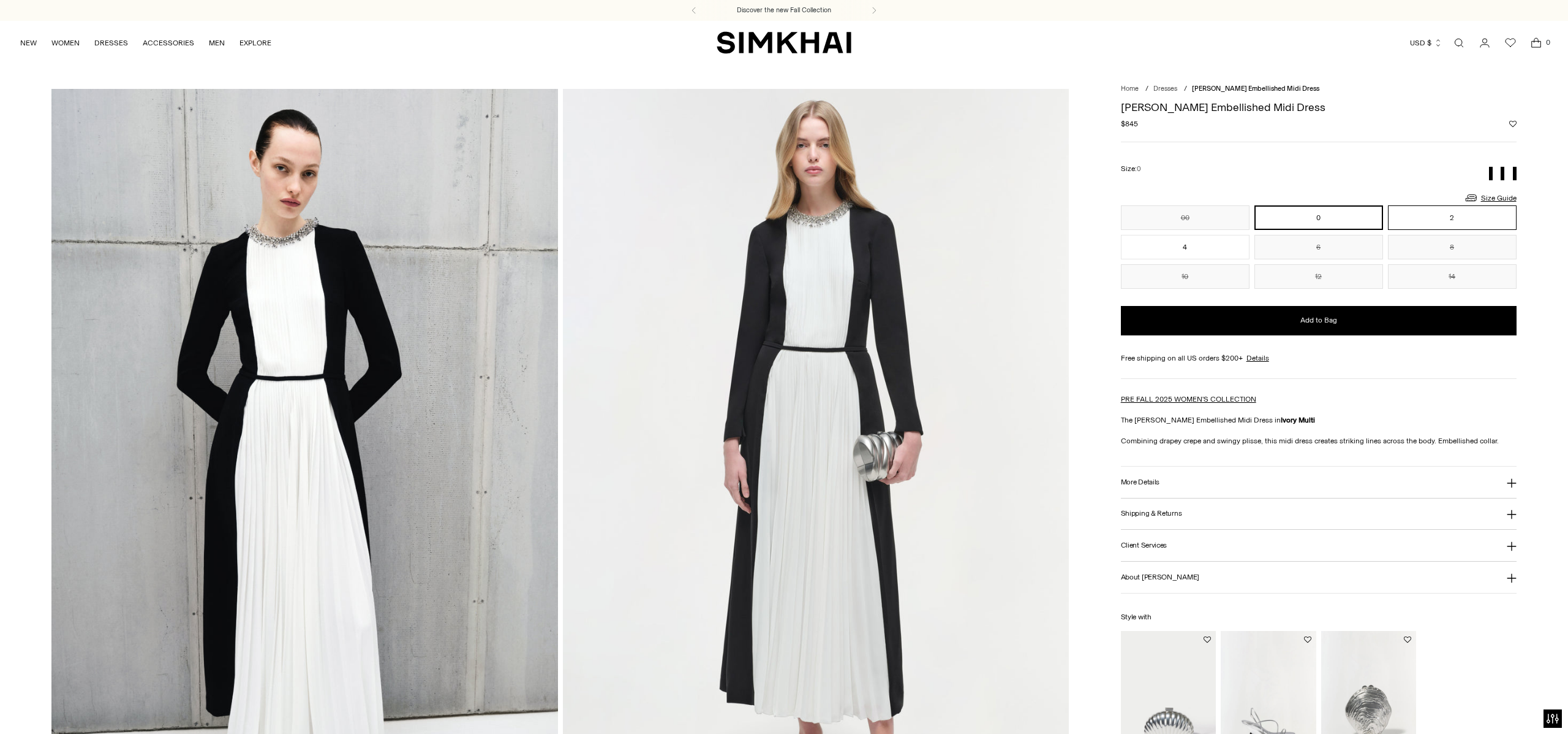
click at [1447, 224] on button "2" at bounding box center [1453, 217] width 129 height 24
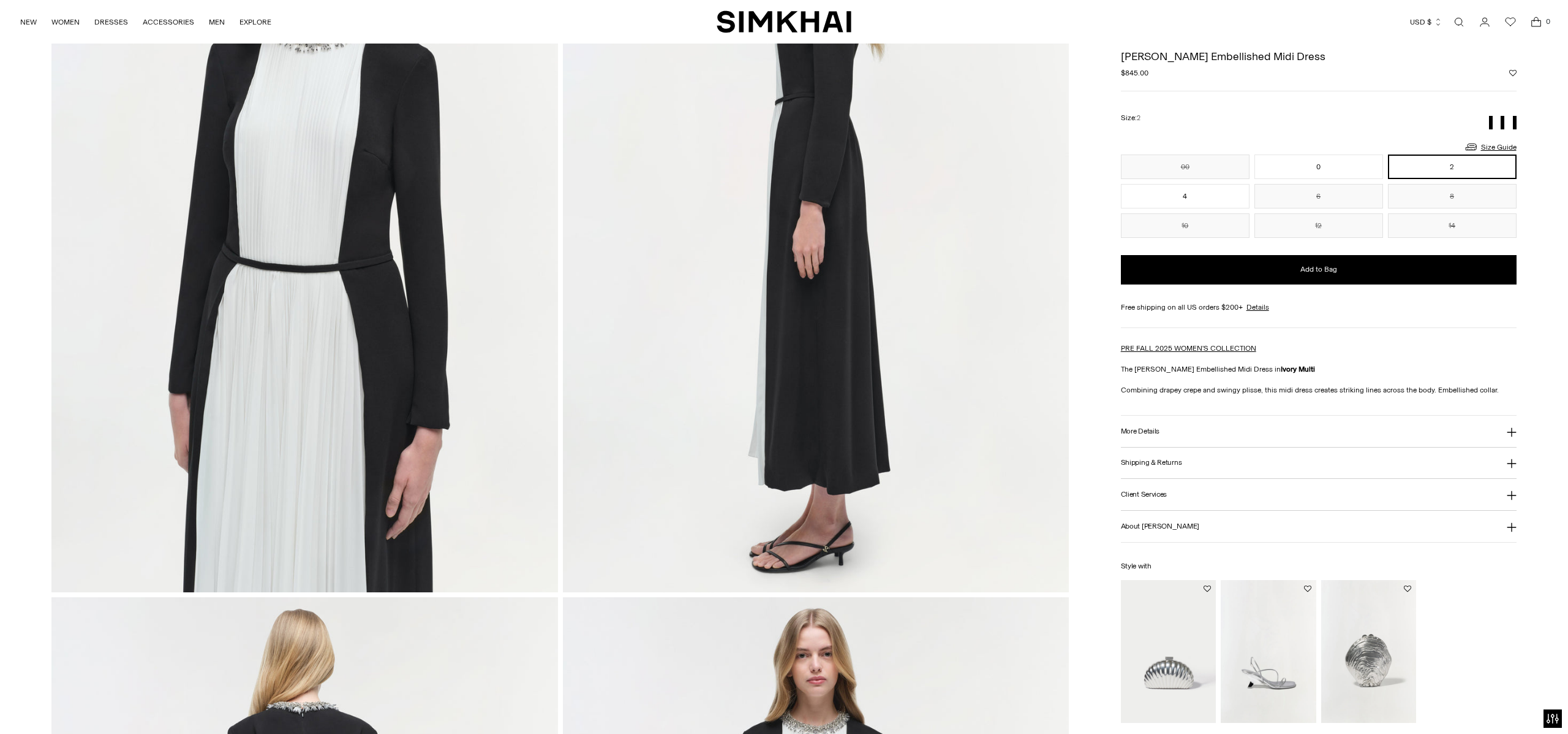
scroll to position [1035, 0]
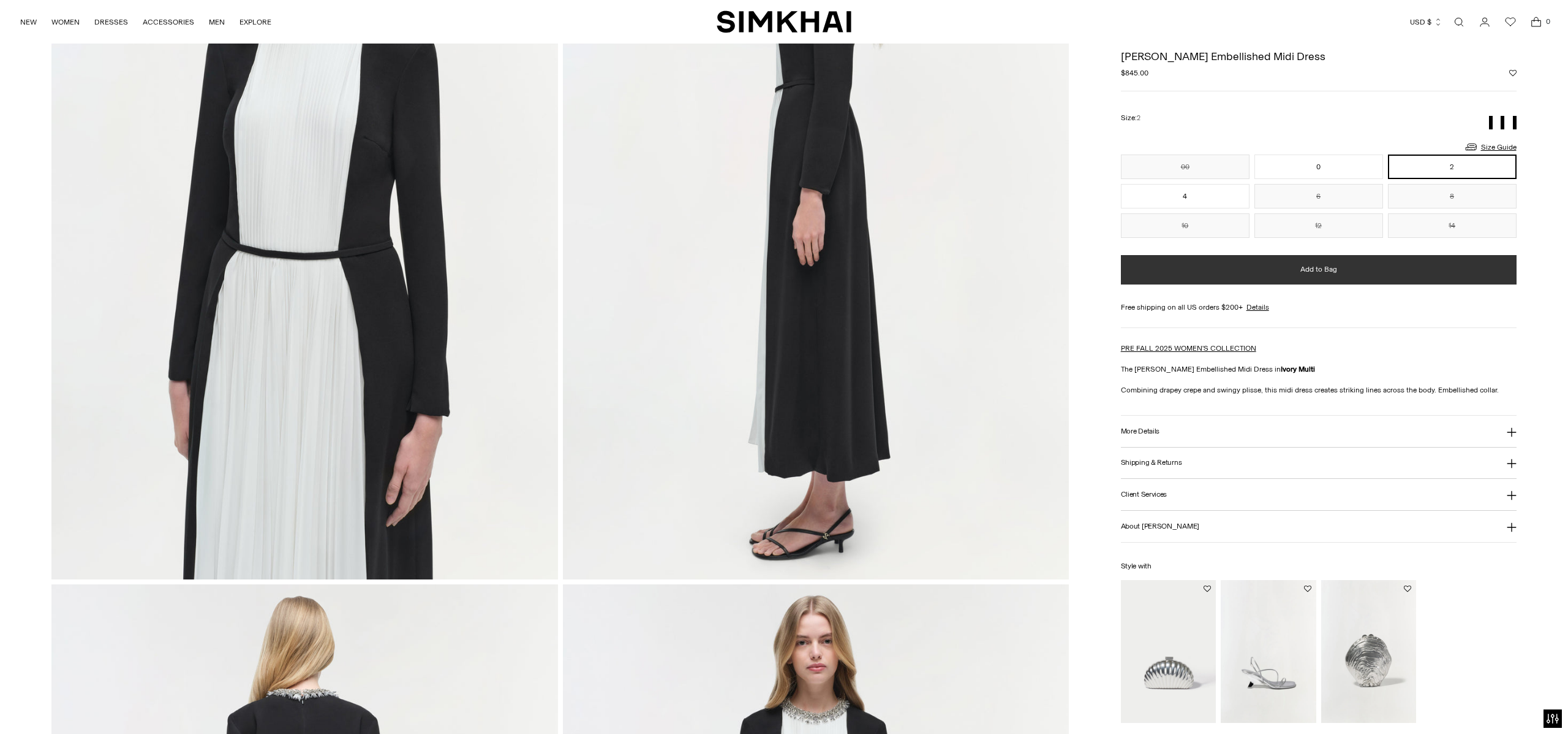
click at [1166, 268] on button "Add to Bag" at bounding box center [1319, 270] width 396 height 30
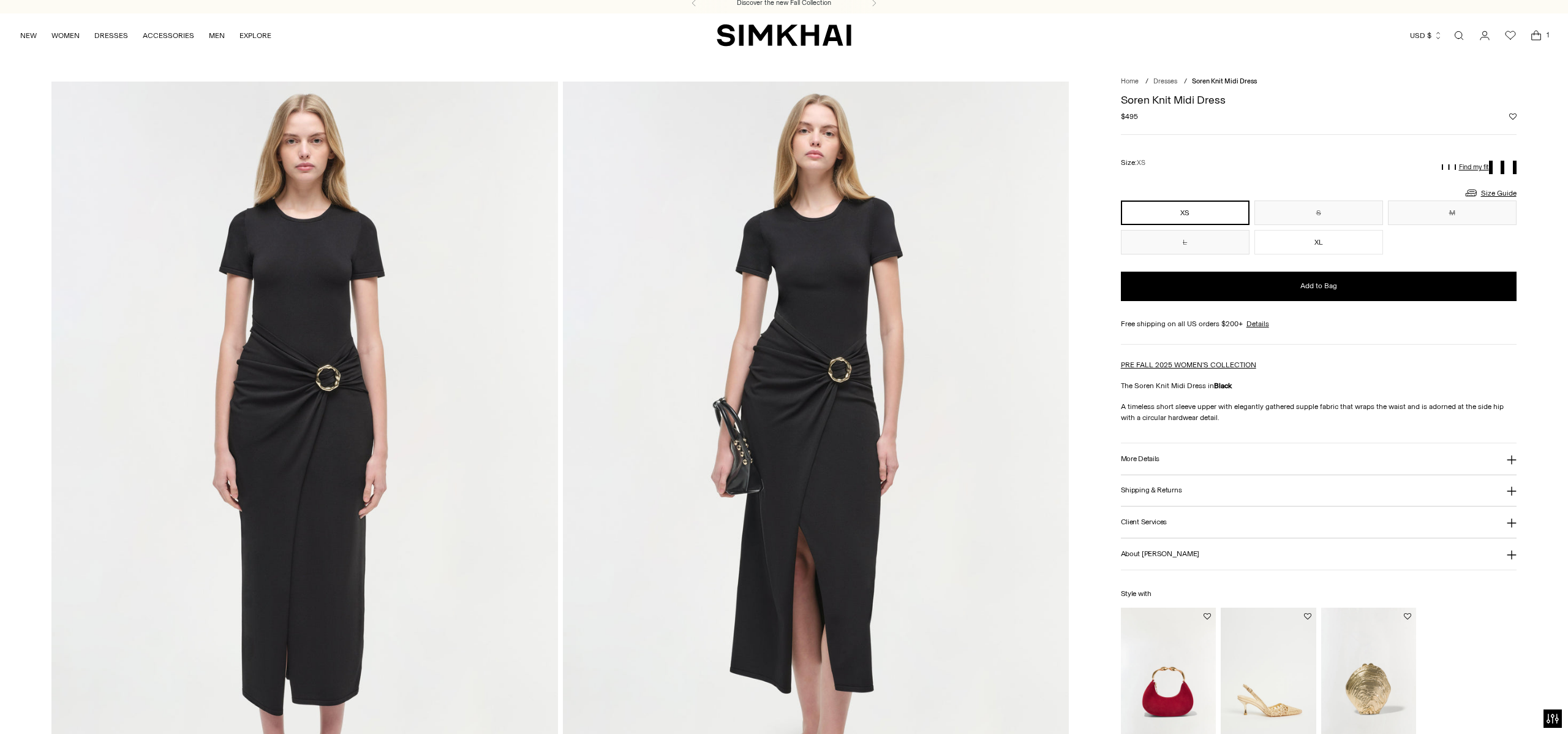
scroll to position [7, 0]
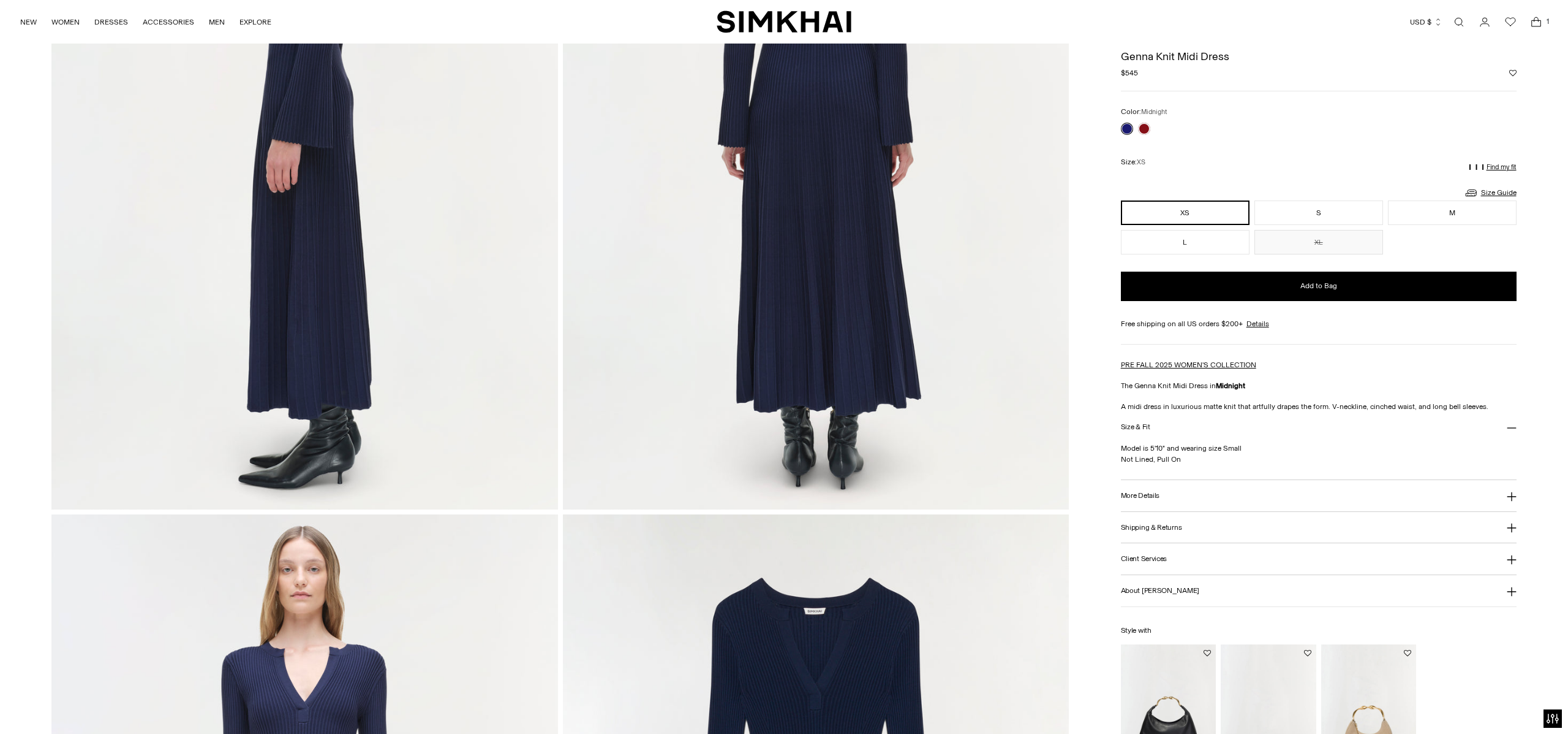
scroll to position [1091, 0]
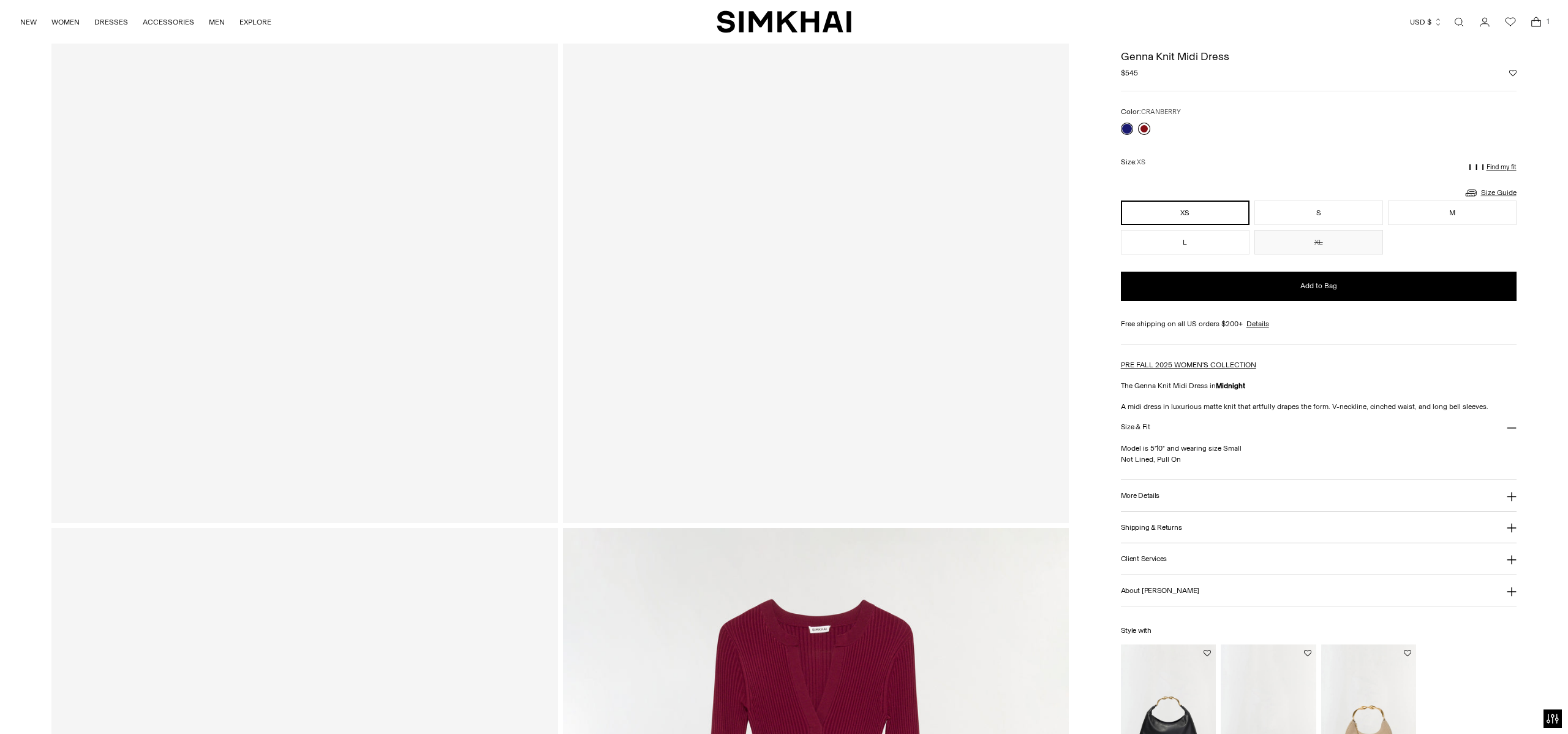
click at [1143, 130] on link at bounding box center [1145, 129] width 13 height 13
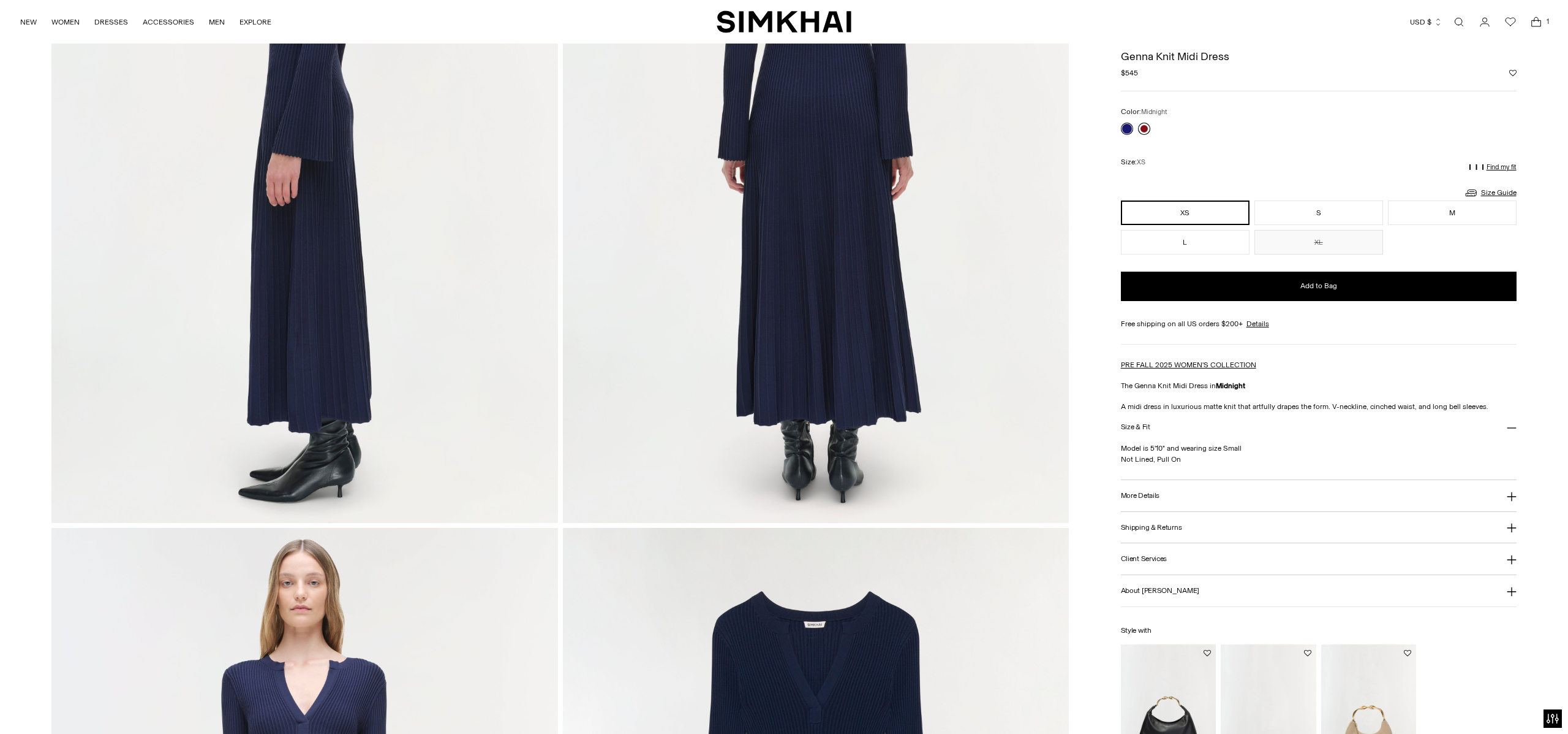
click at [1147, 130] on link at bounding box center [1145, 129] width 13 height 13
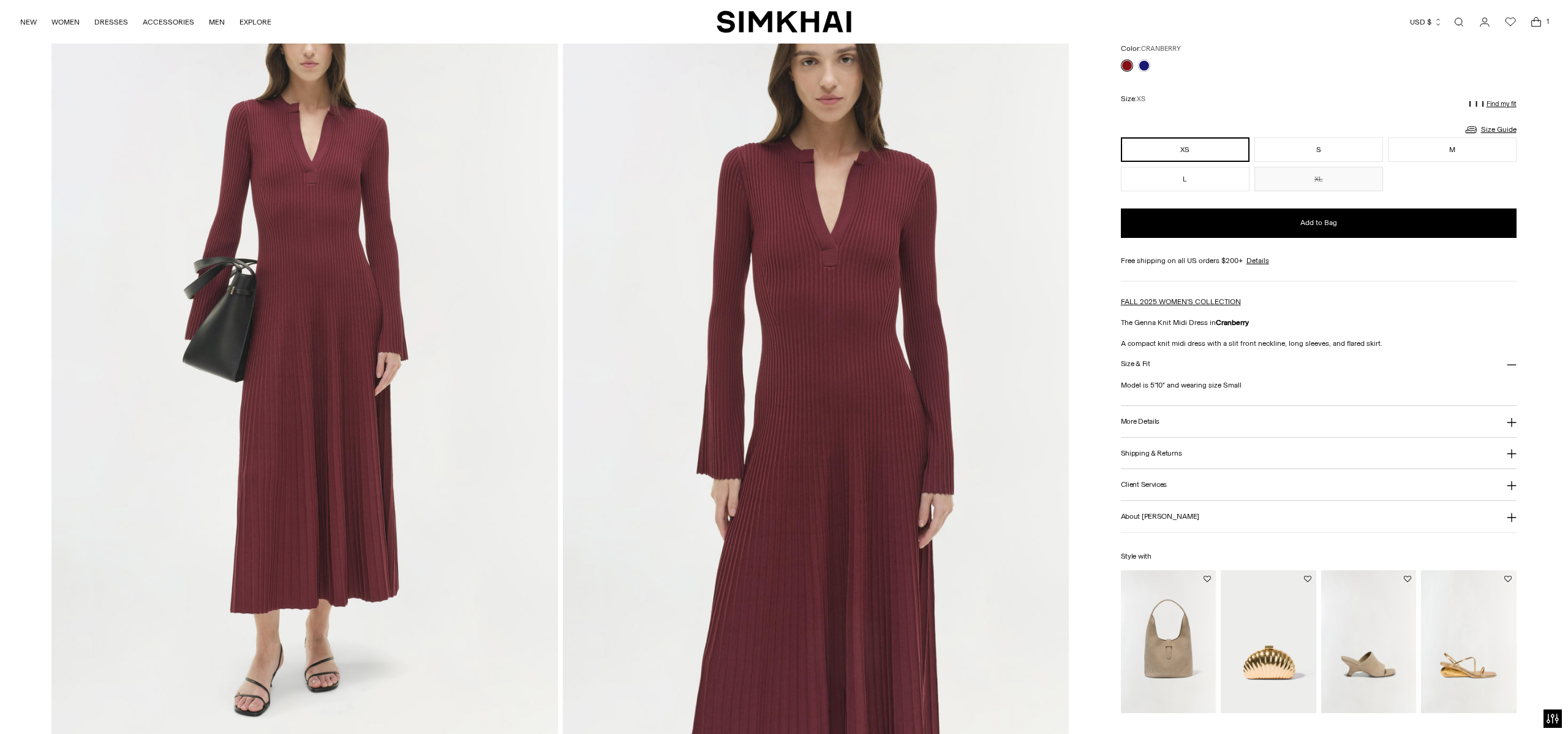
scroll to position [116, 0]
click at [985, 478] on img at bounding box center [816, 353] width 506 height 760
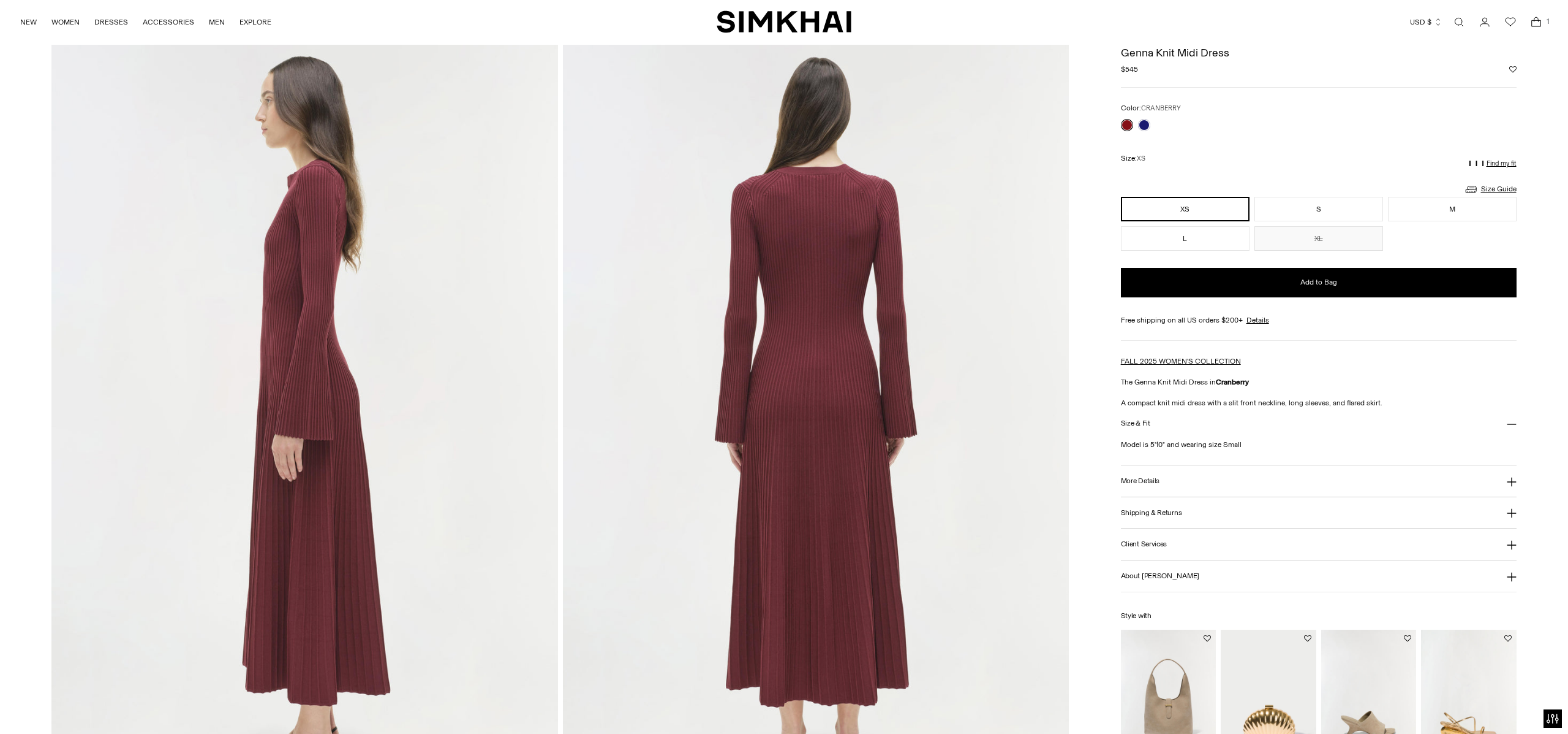
scroll to position [650, 0]
